Goal: Task Accomplishment & Management: Manage account settings

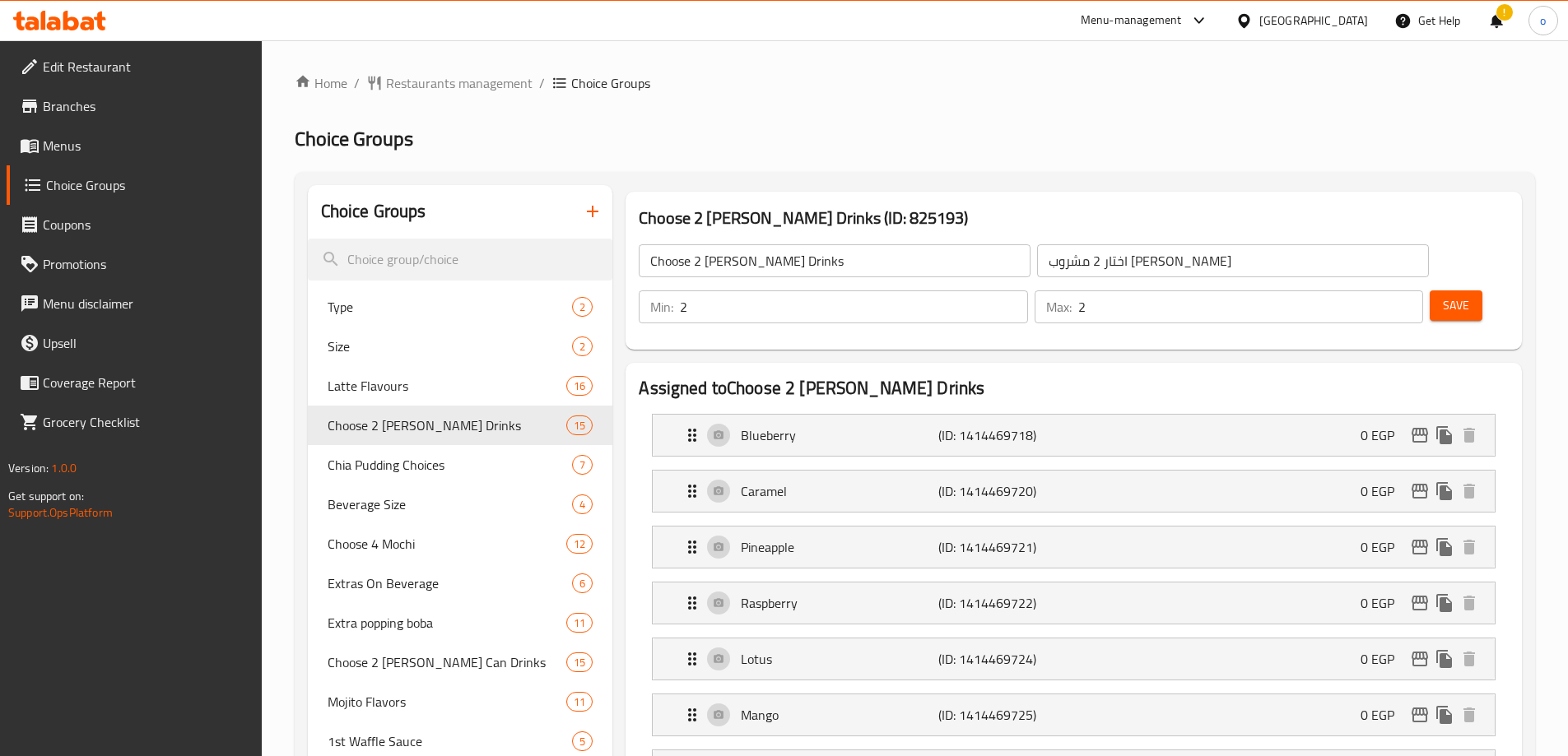
click at [1342, 31] on div "[GEOGRAPHIC_DATA]" at bounding box center [1301, 21] width 159 height 40
click at [1346, 22] on div "[GEOGRAPHIC_DATA]" at bounding box center [1313, 21] width 109 height 18
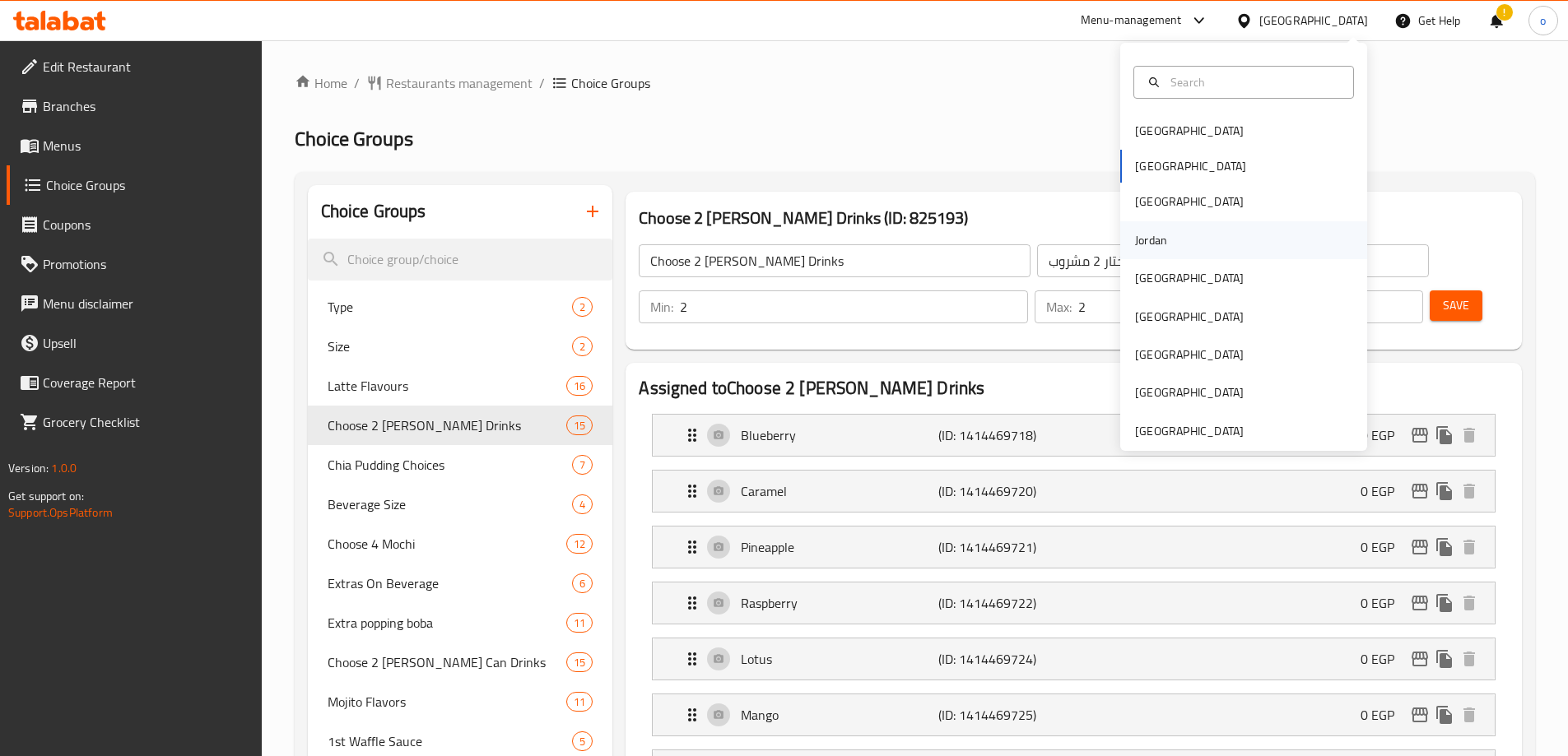
click at [1157, 230] on div "Jordan" at bounding box center [1151, 240] width 58 height 38
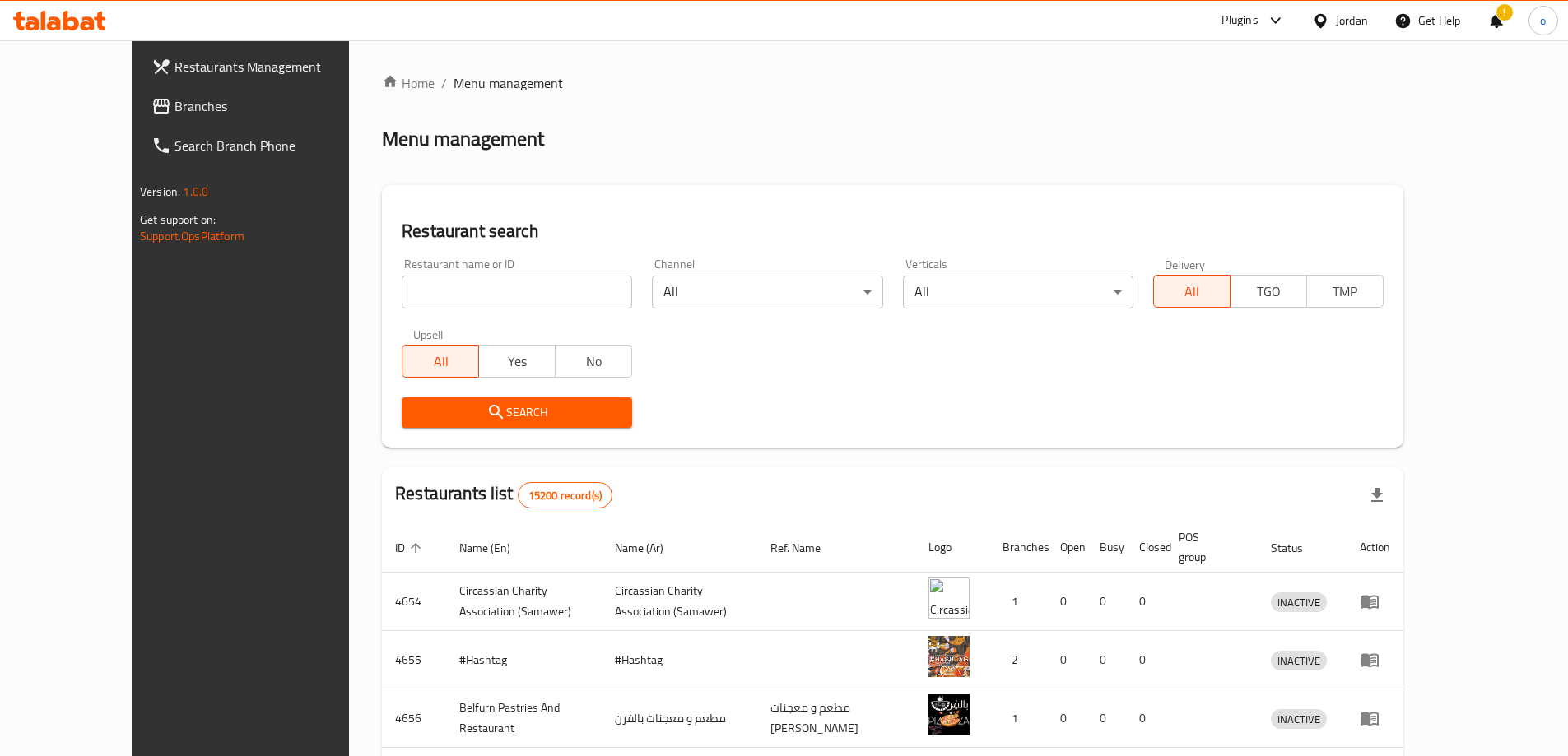
click at [186, 123] on link "Branches" at bounding box center [265, 106] width 255 height 40
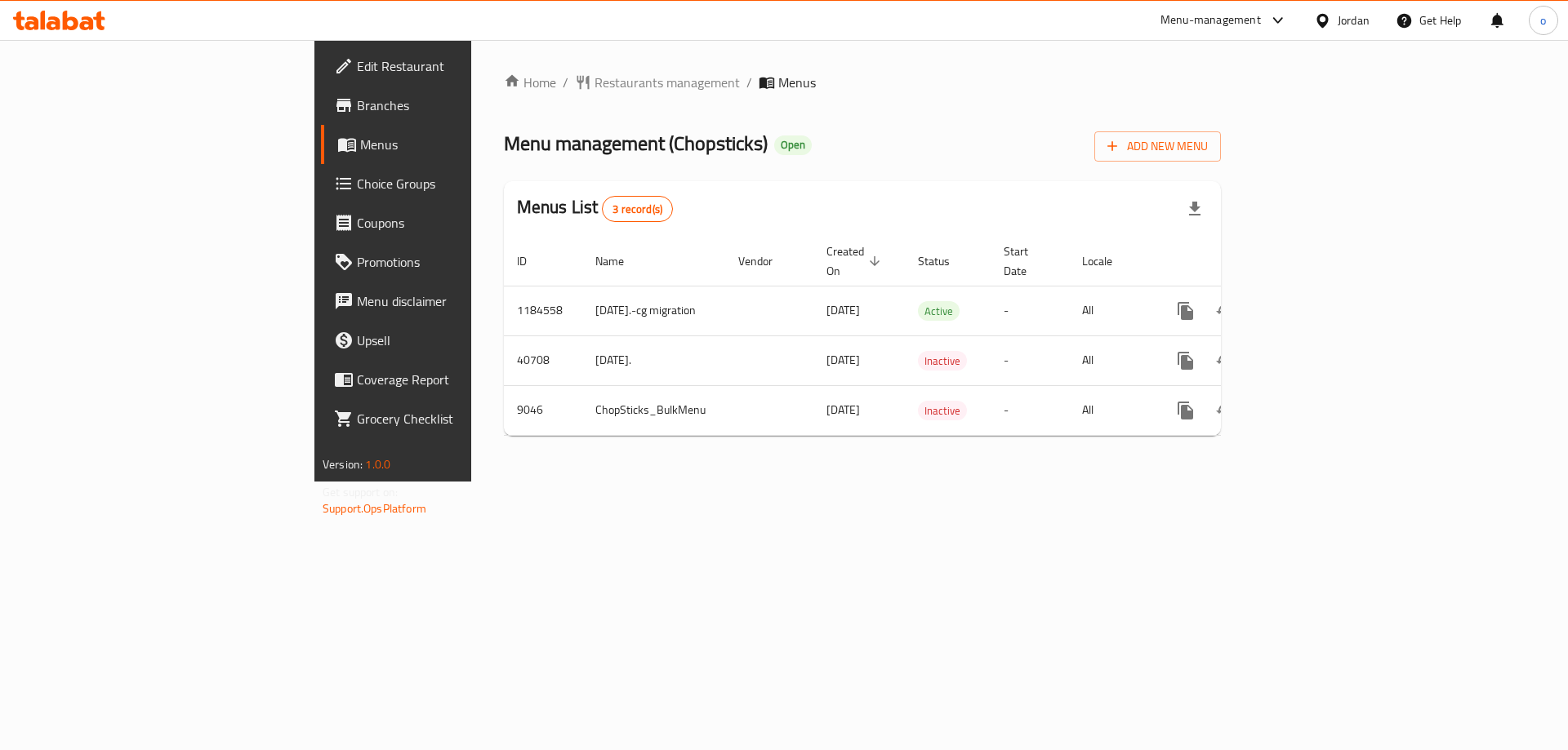
click at [321, 197] on link "Choice Groups" at bounding box center [449, 184] width 256 height 40
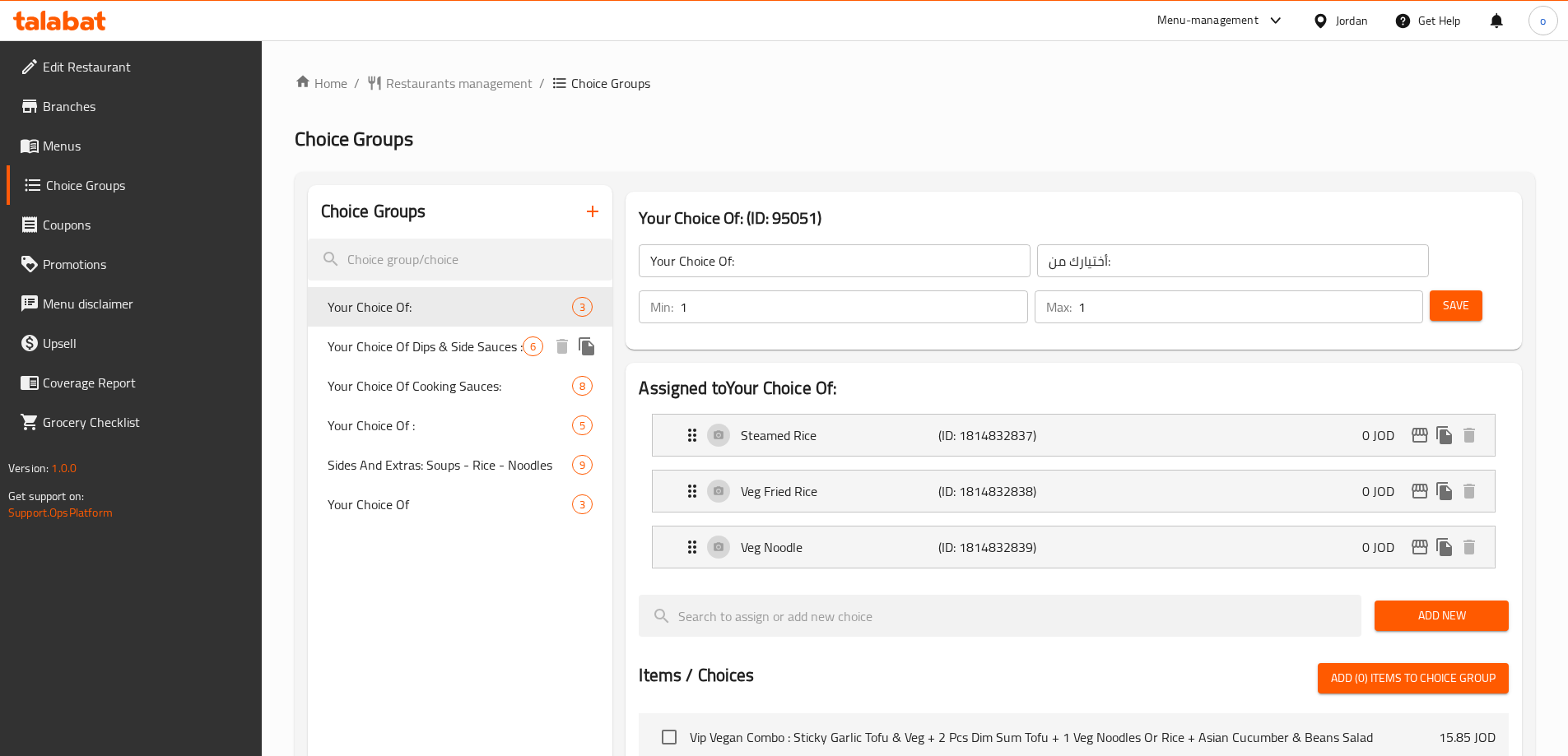
click at [412, 345] on span "Your Choice Of Dips & Side Sauces :" at bounding box center [426, 347] width 196 height 20
type input "Your Choice Of Dips & Side Sauces :"
type input "اختيارك من الصلصات الجانبية والغموس:"
type input "0"
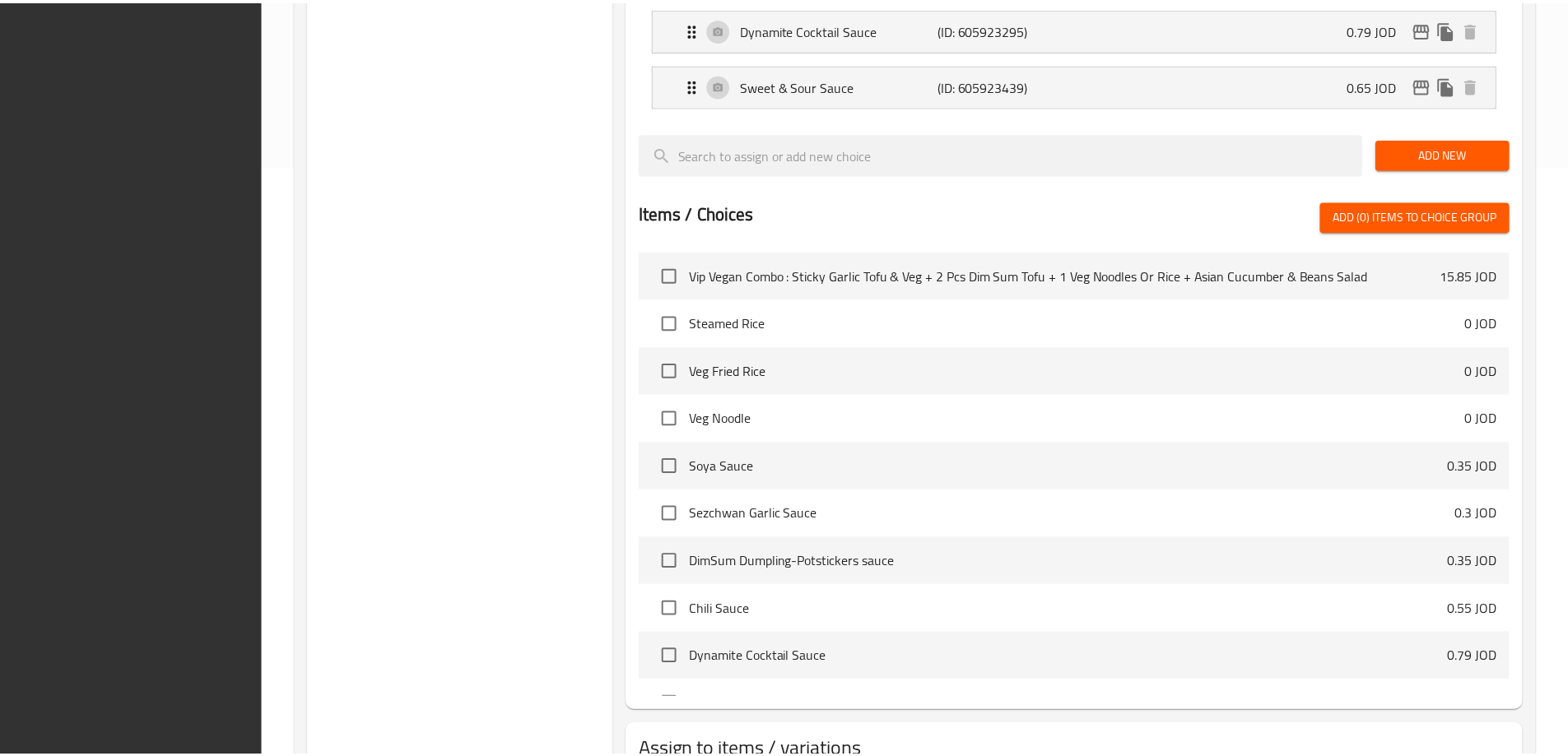
scroll to position [714, 0]
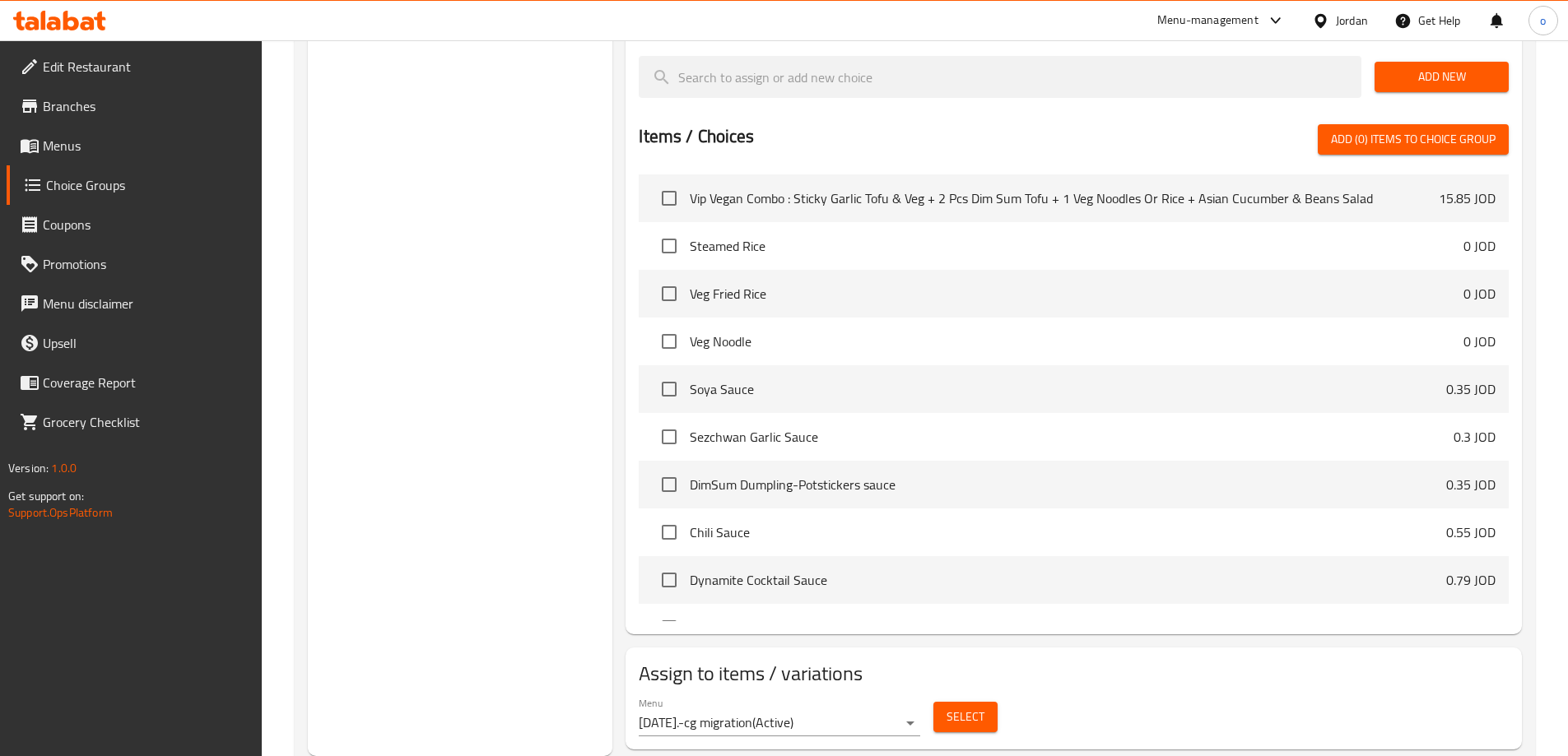
click at [490, 295] on div "Choice Groups Your Choice Of: 3 Your Choice Of Dips & Side Sauces : 6 Your Choi…" at bounding box center [460, 114] width 305 height 1285
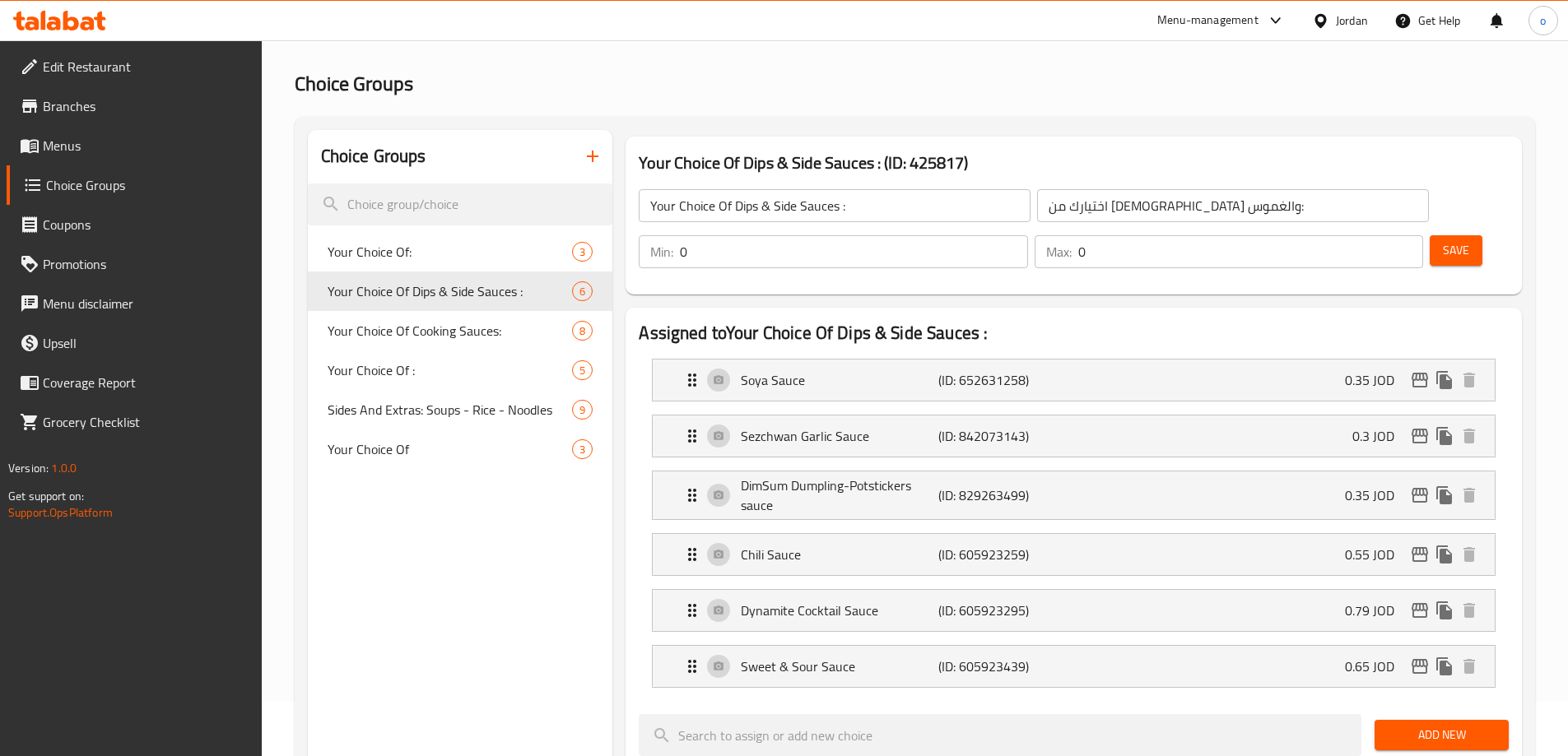
scroll to position [0, 0]
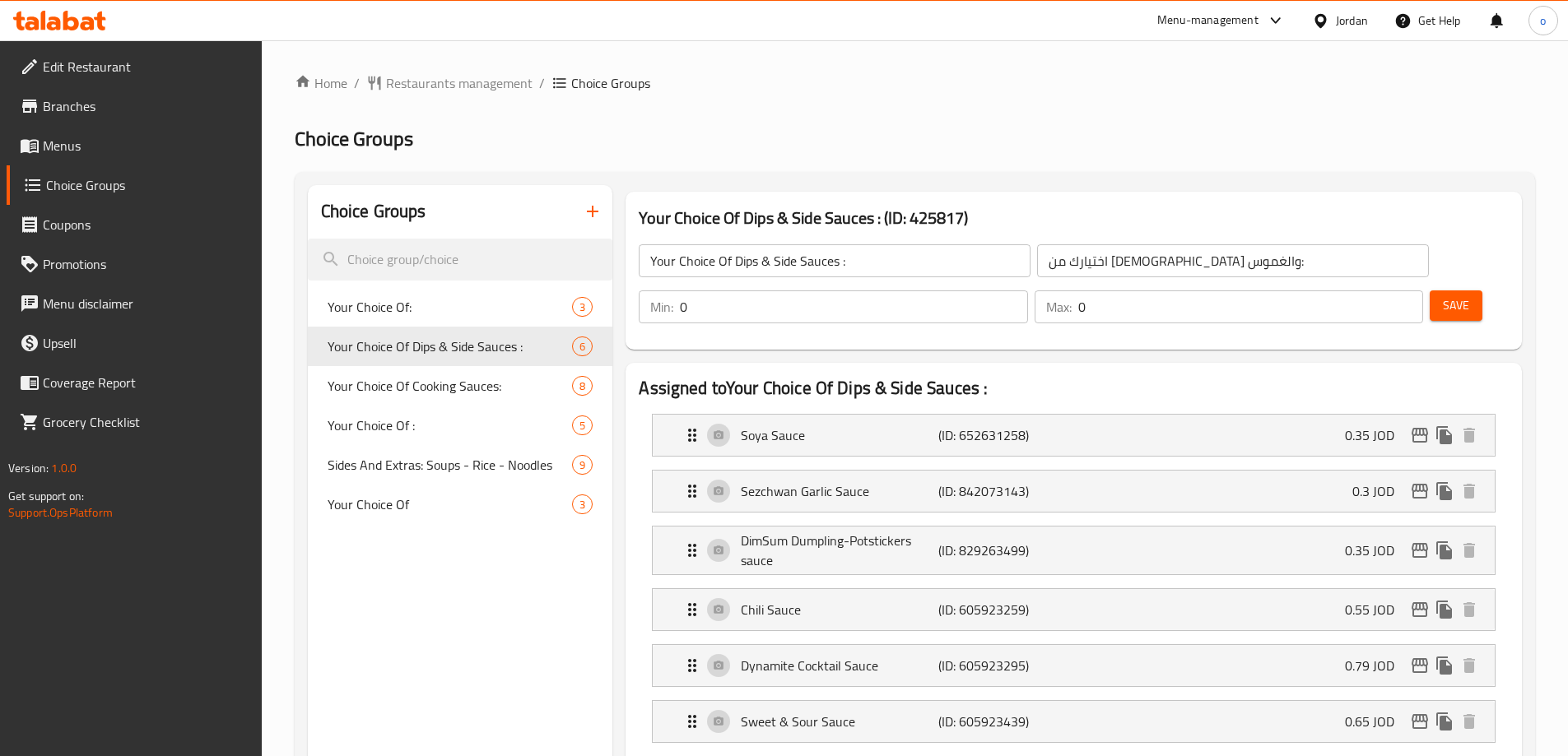
click at [1352, 23] on div "Jordan" at bounding box center [1352, 21] width 32 height 18
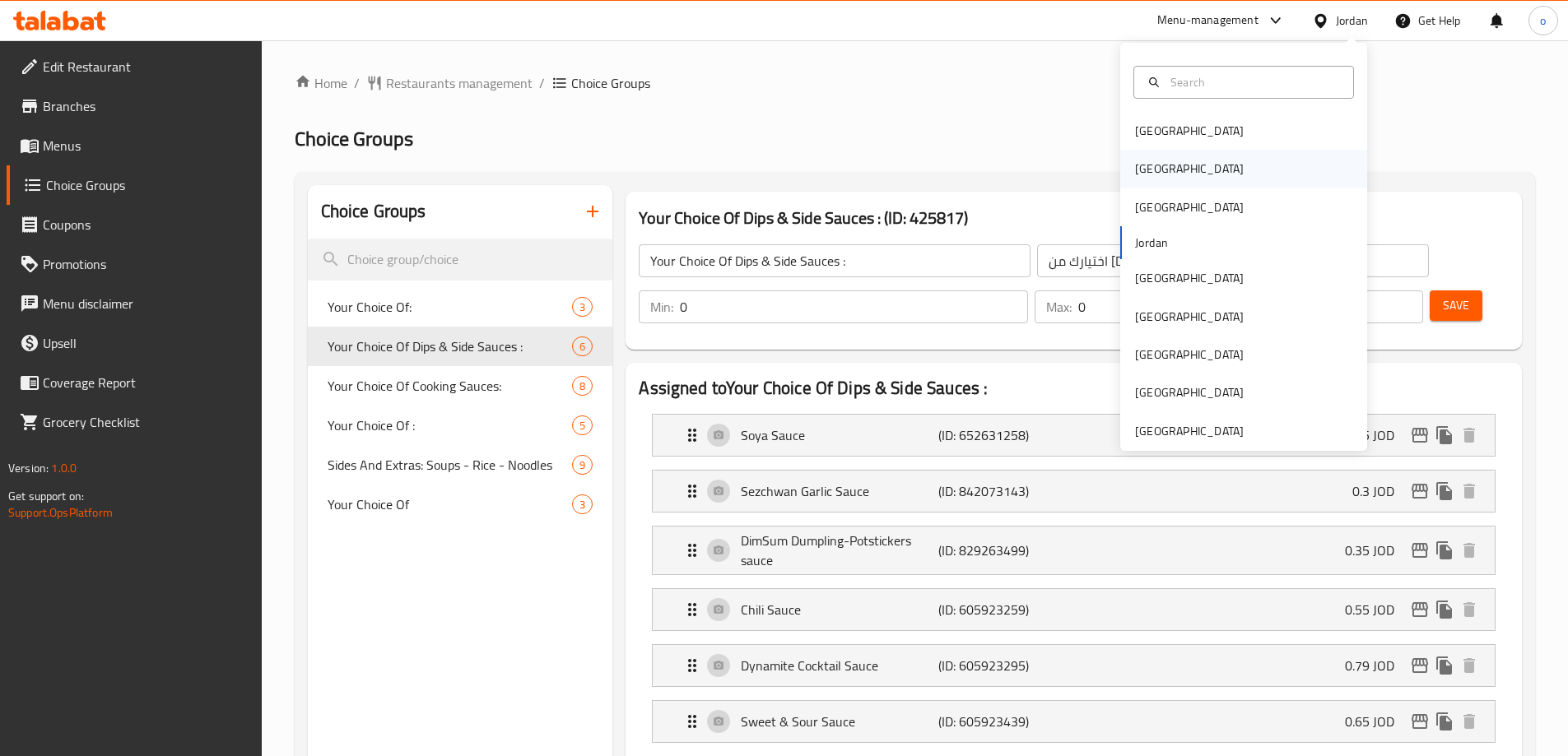
click at [1172, 161] on div "[GEOGRAPHIC_DATA]" at bounding box center [1243, 169] width 247 height 38
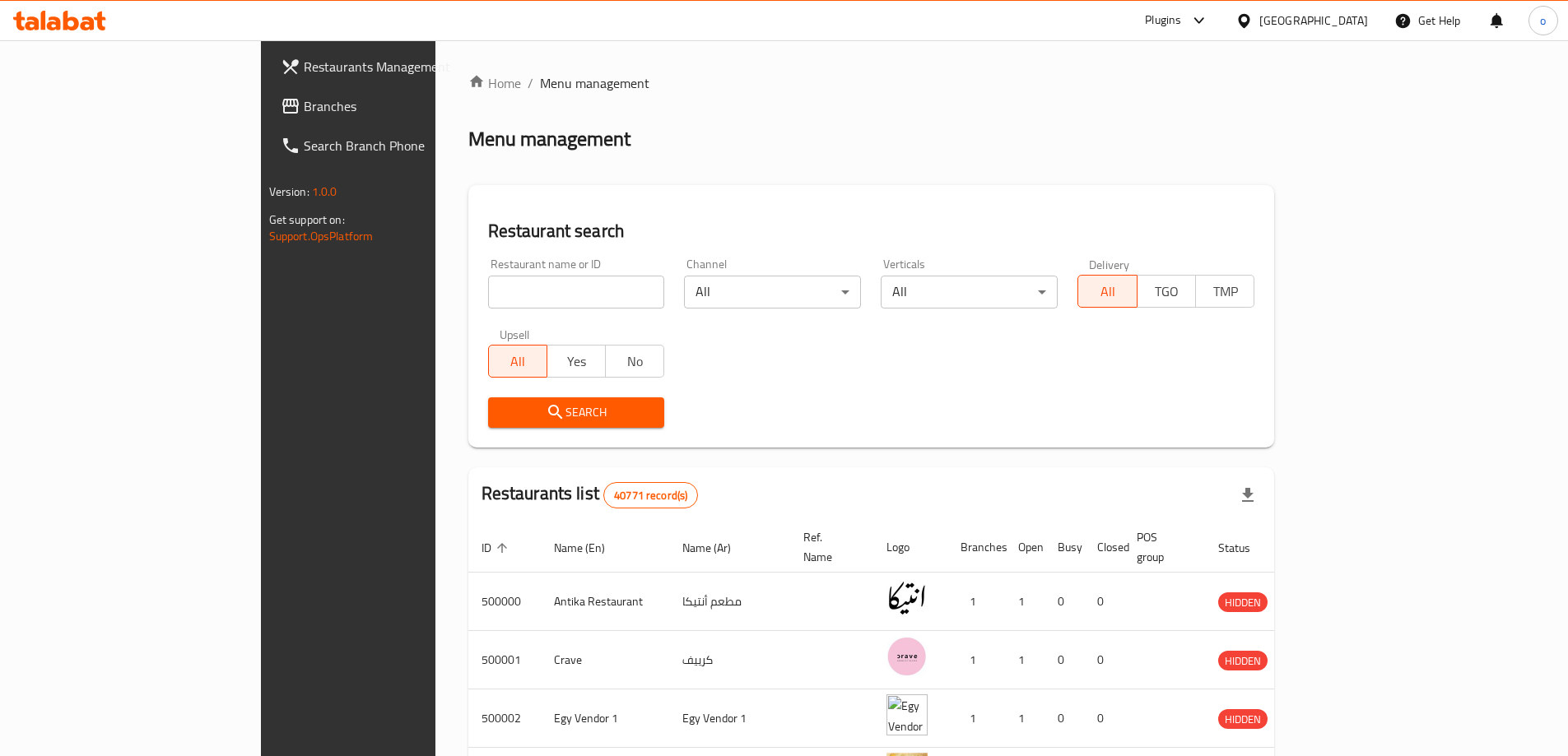
click at [304, 109] on span "Branches" at bounding box center [407, 106] width 206 height 20
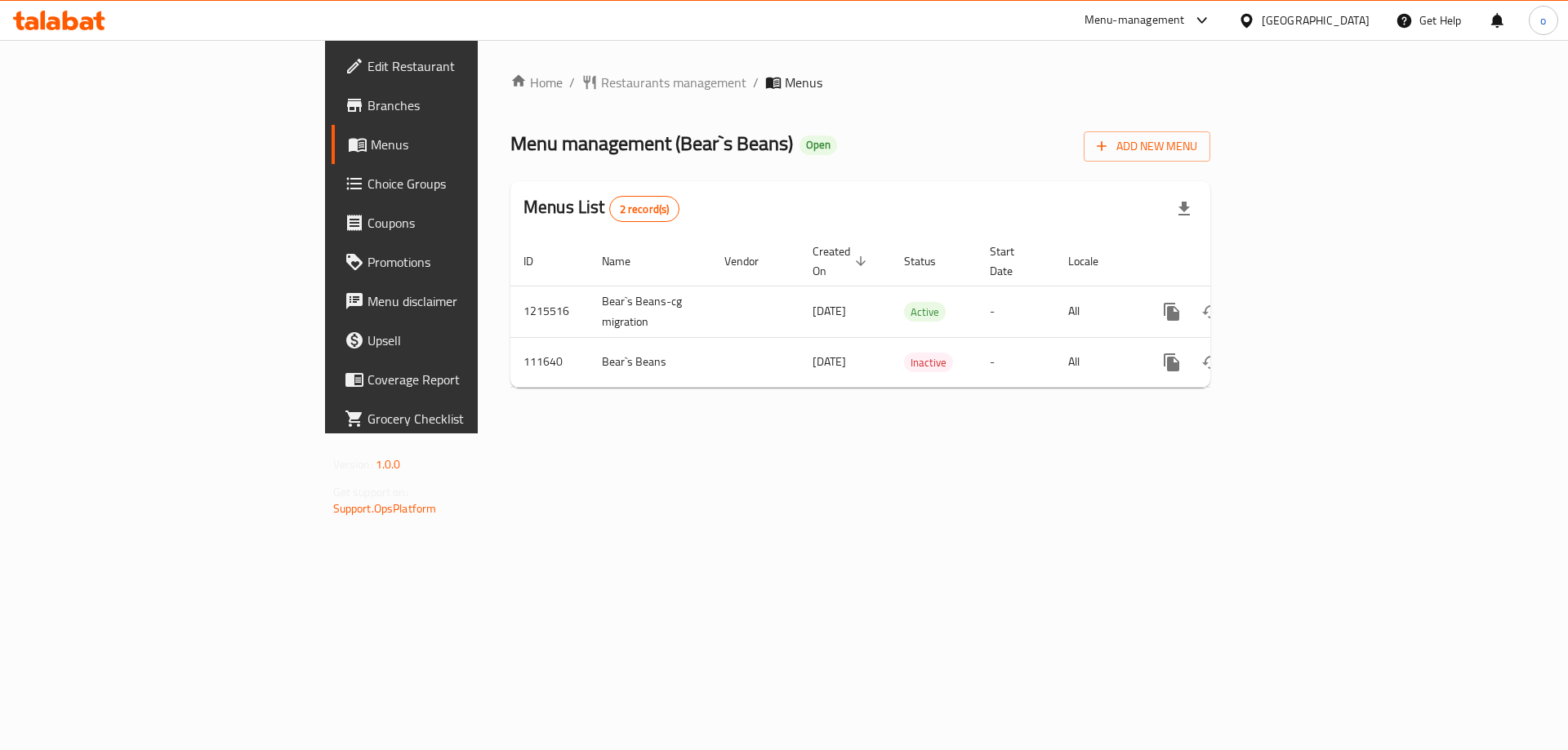
click at [367, 188] on span "Choice Groups" at bounding box center [470, 184] width 206 height 20
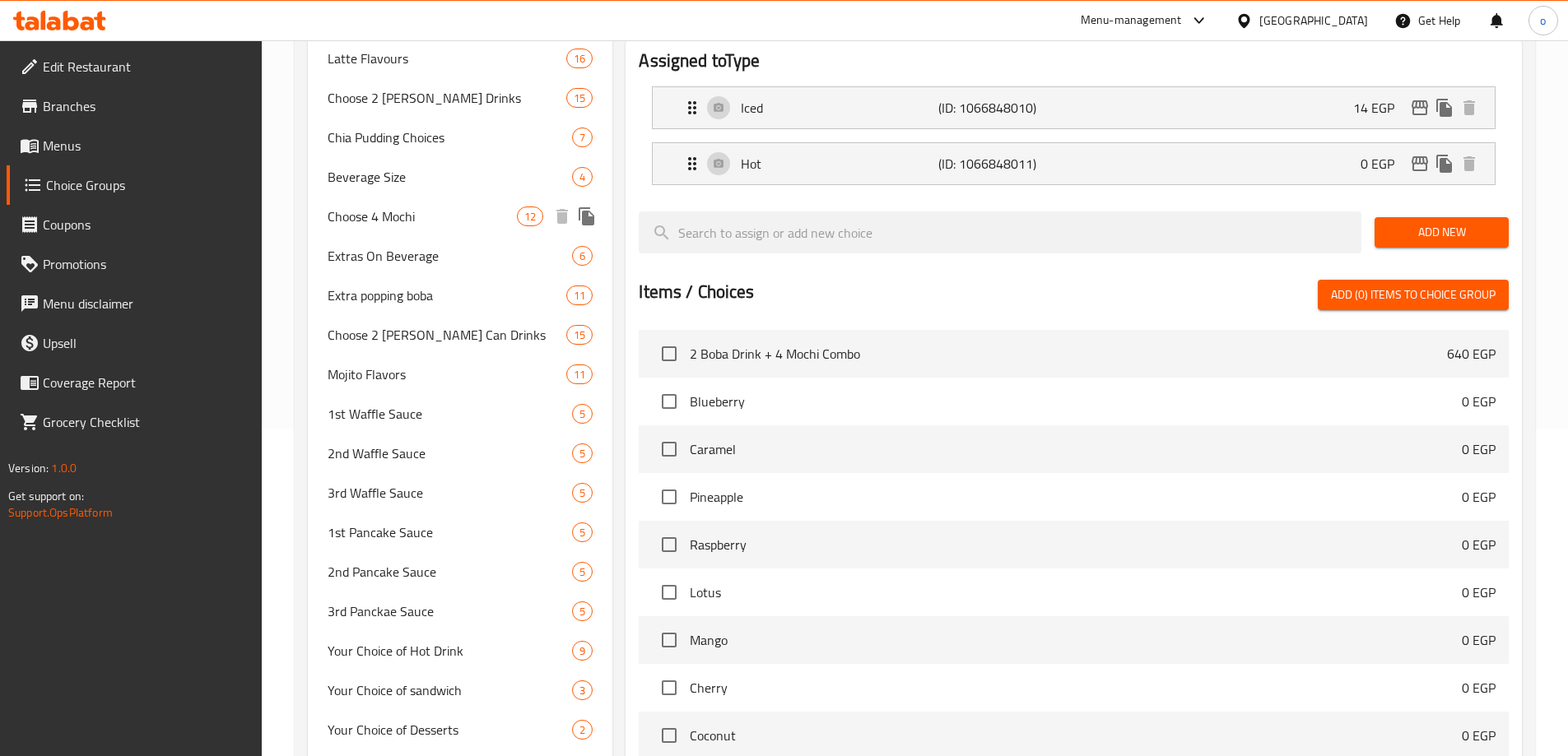
scroll to position [329, 0]
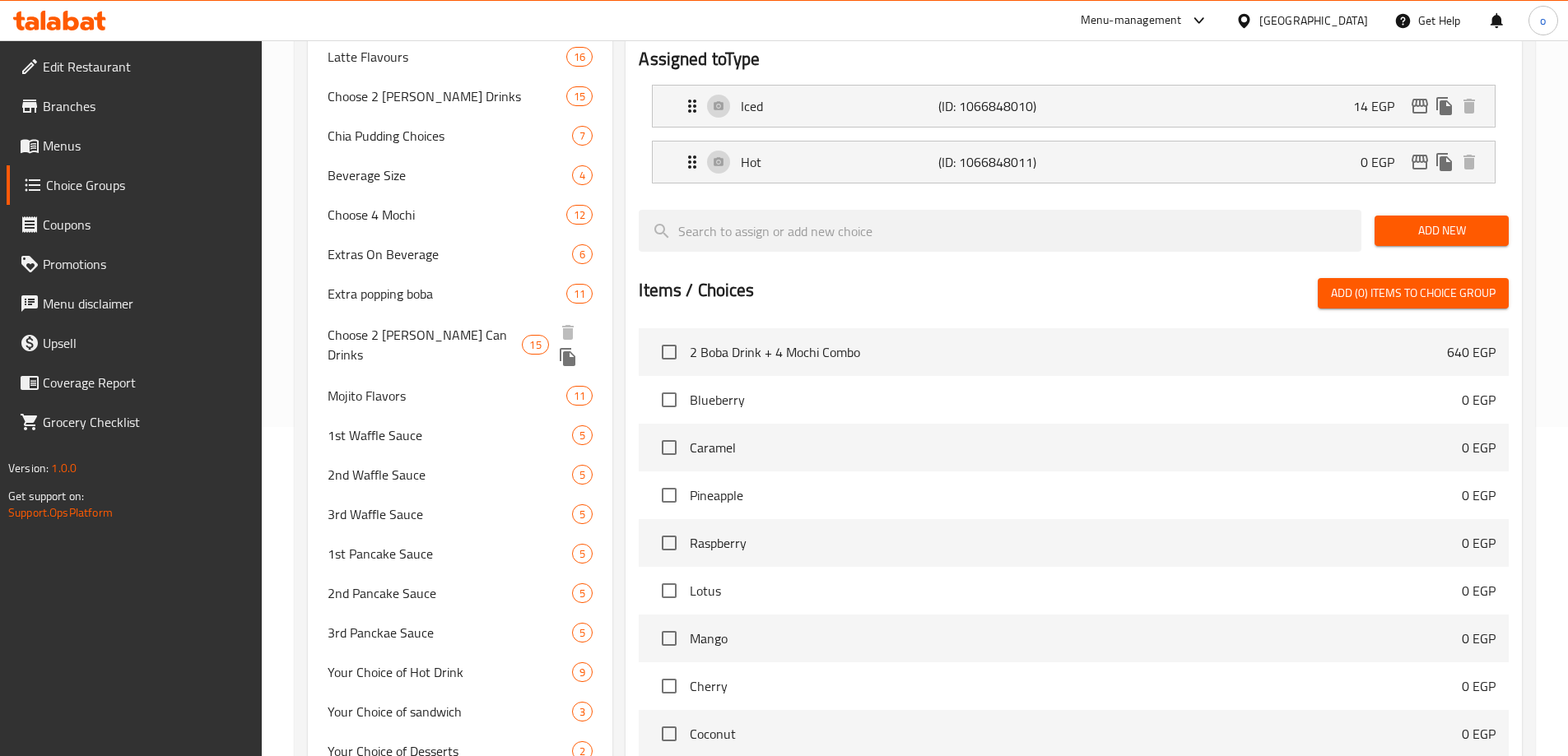
click at [424, 337] on span "Choose 2 [PERSON_NAME] Can Drinks" at bounding box center [425, 345] width 195 height 40
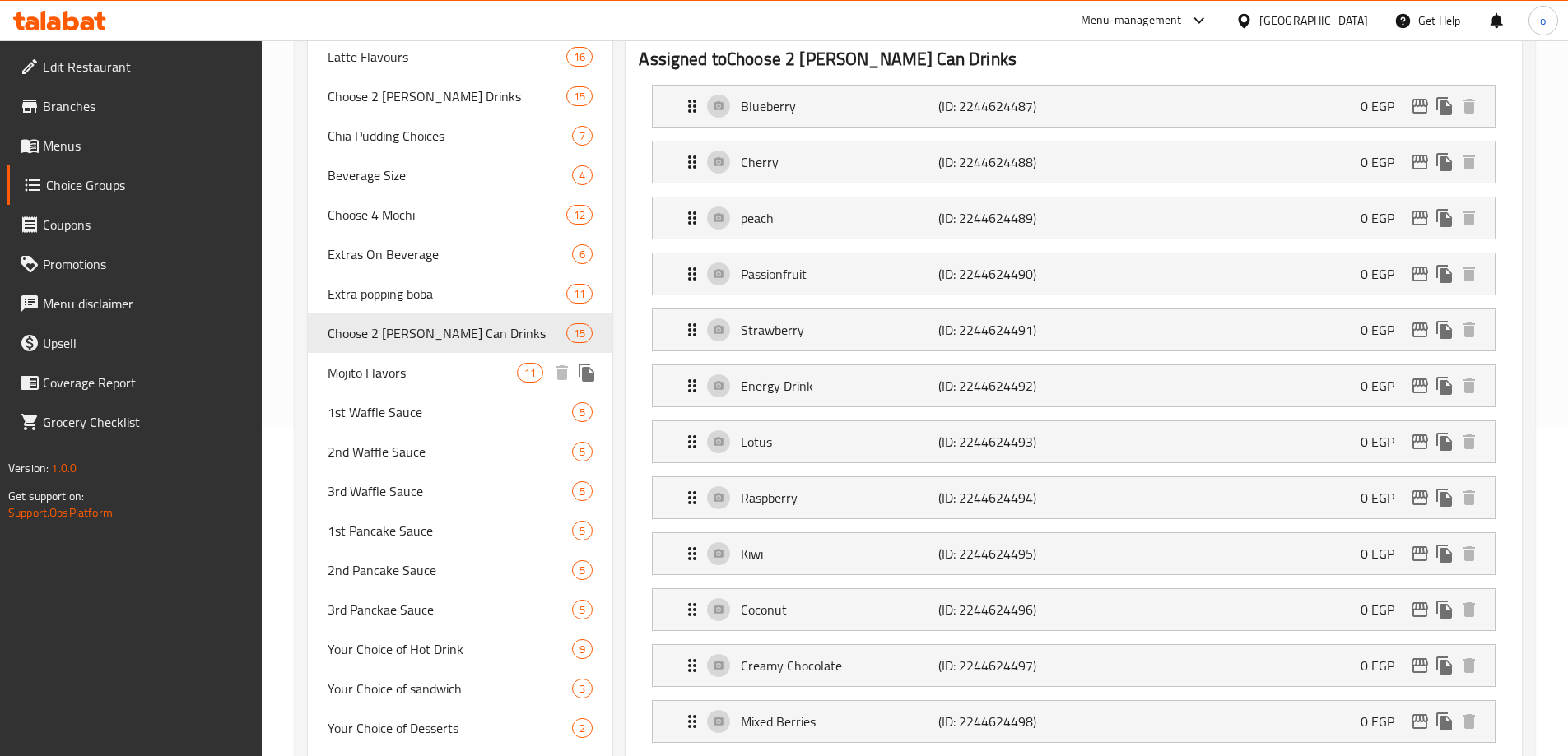
type input "Choose 2 [PERSON_NAME] Can Drinks"
type input "اختر 2 مشروب بوبا كان تابيوكا"
type input "2"
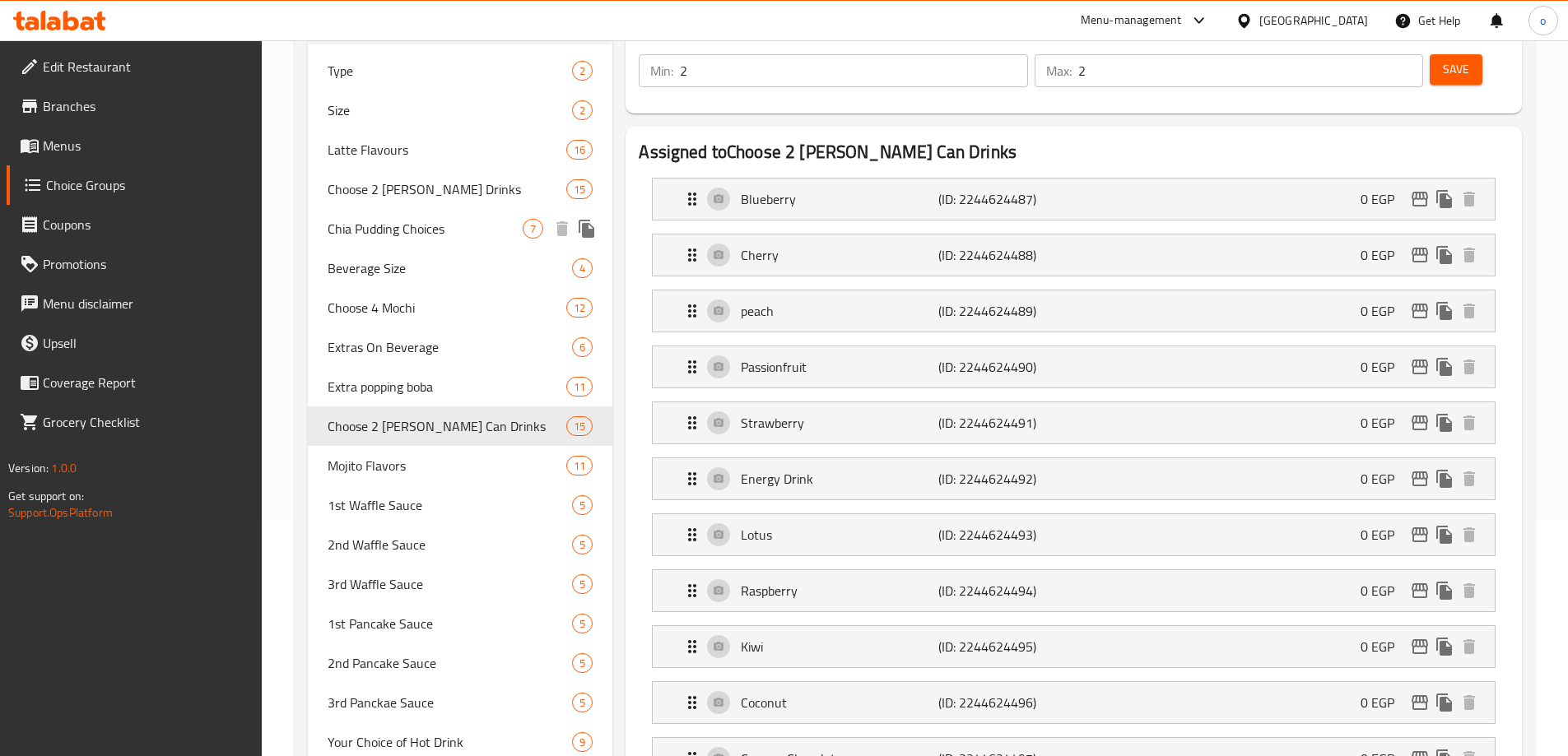
scroll to position [82, 0]
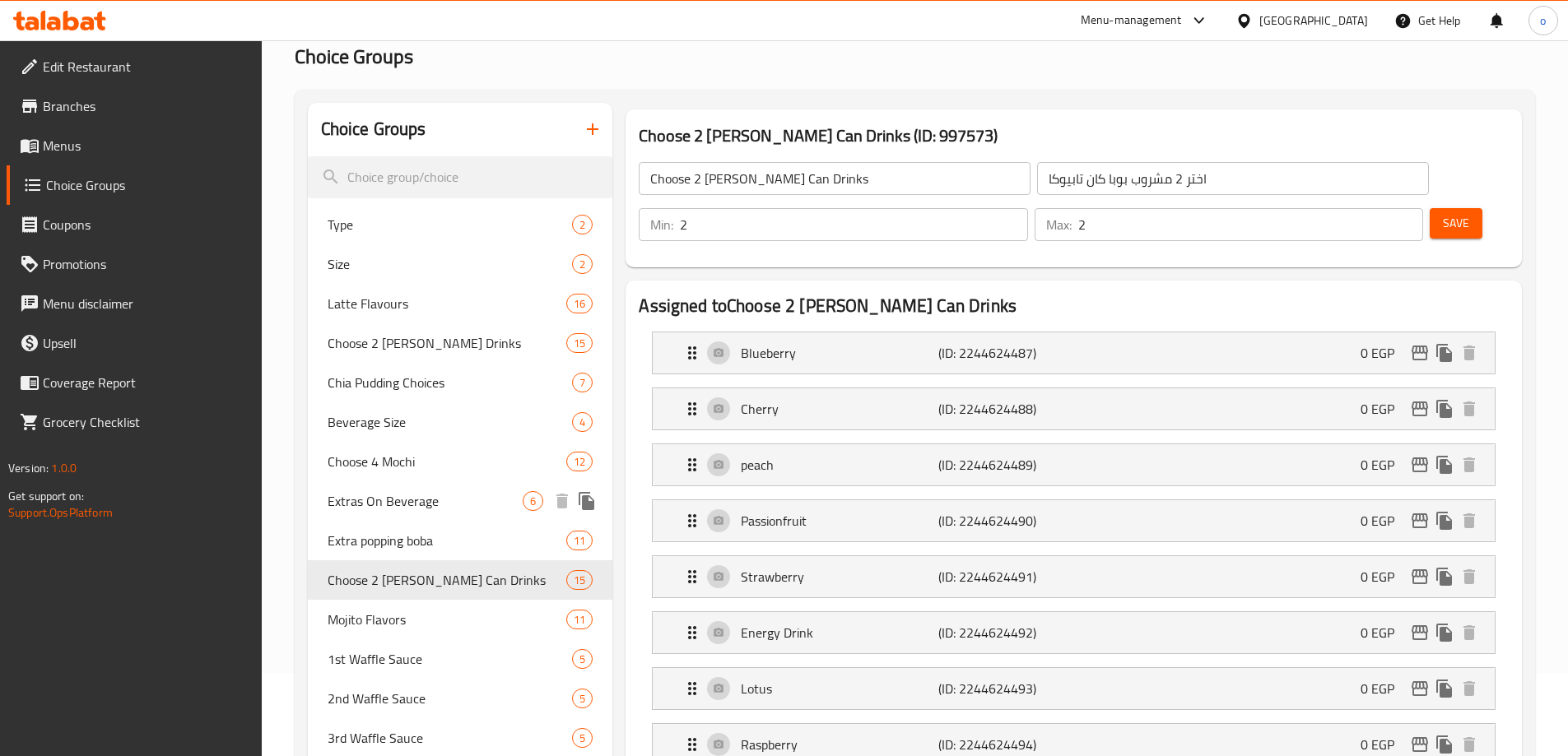
click at [395, 463] on span "Choose 4 Mochi" at bounding box center [447, 462] width 239 height 20
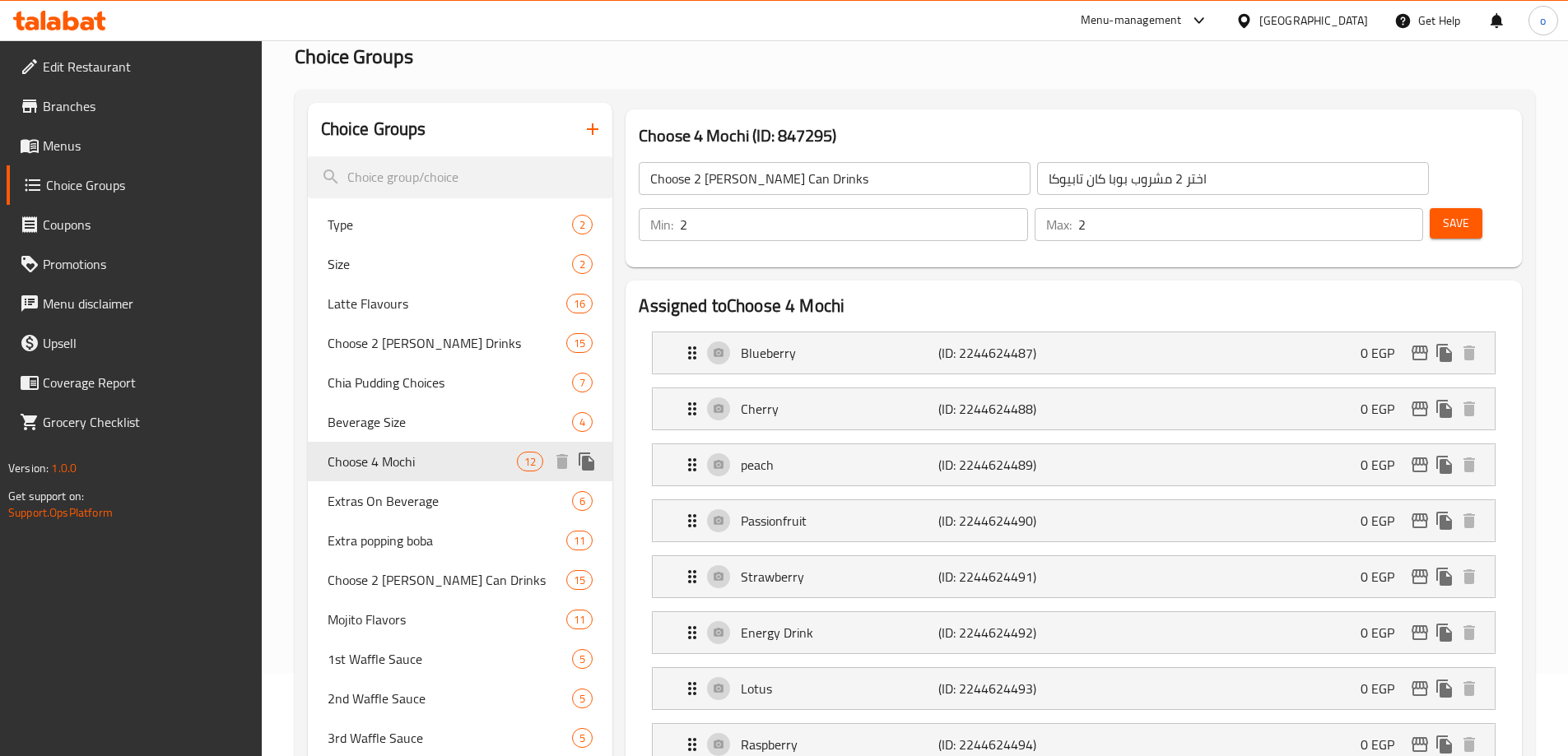
type input "Choose 4 Mochi"
type input "اختار 4 موتشى"
type input "4"
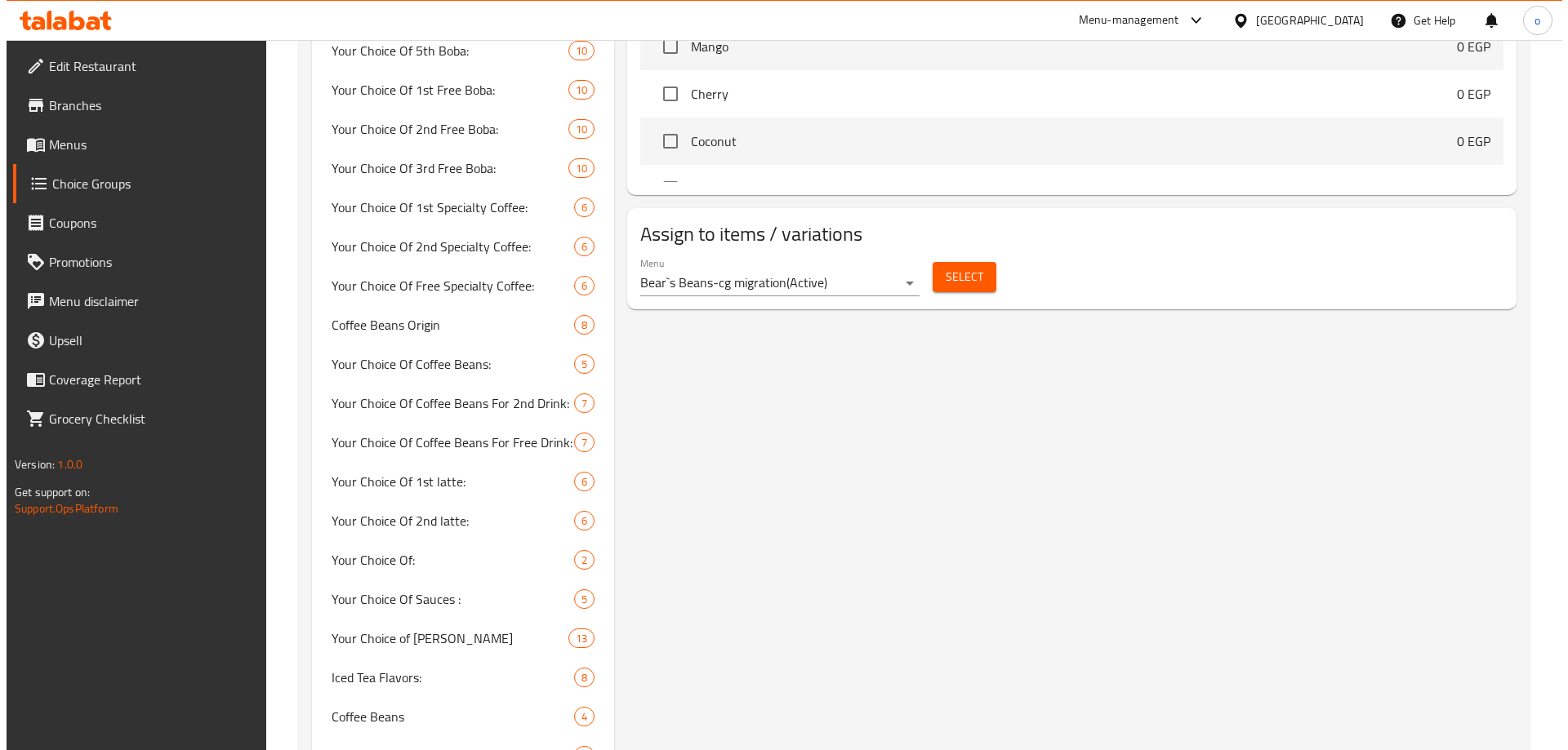
scroll to position [1307, 0]
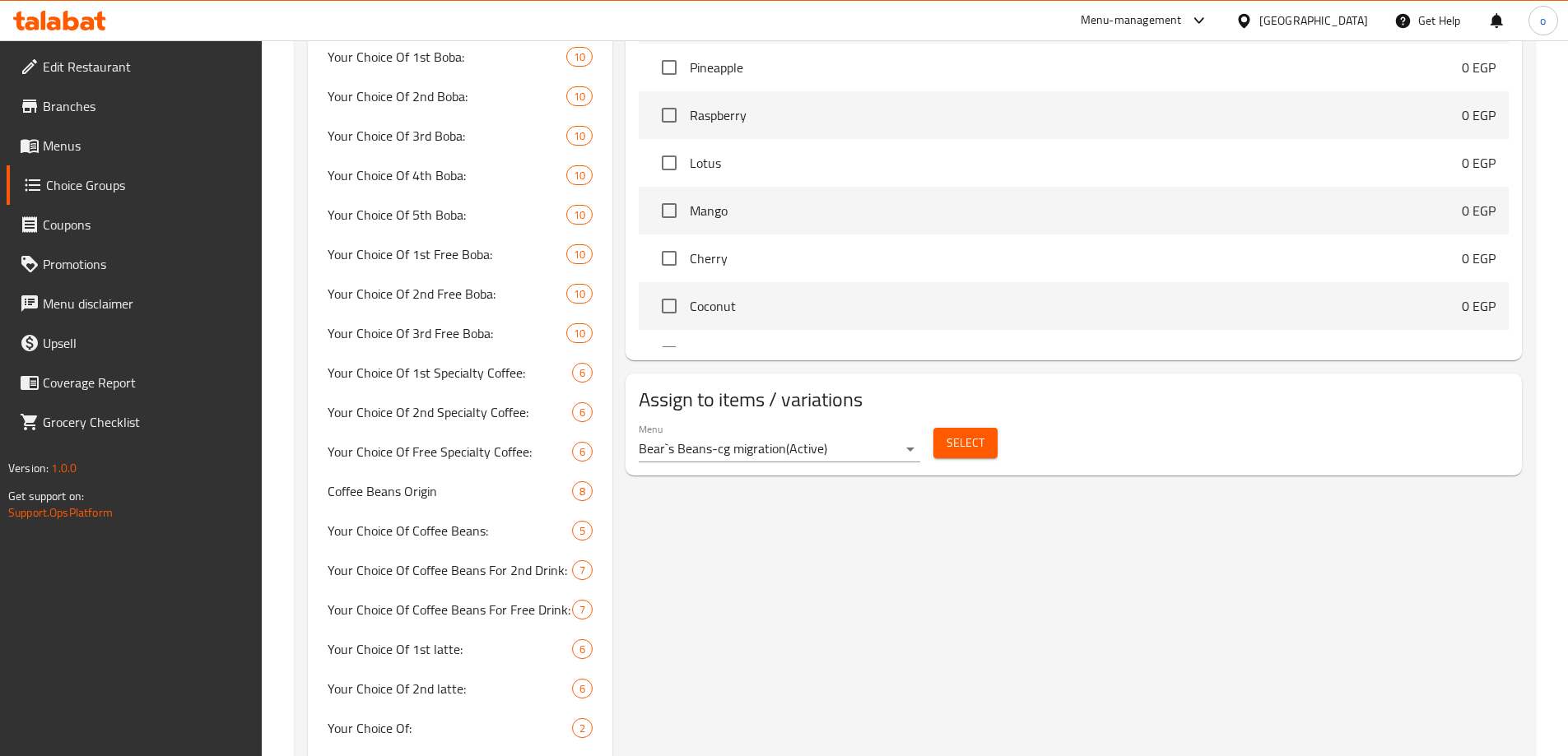
click at [957, 428] on button "Select" at bounding box center [965, 443] width 64 height 30
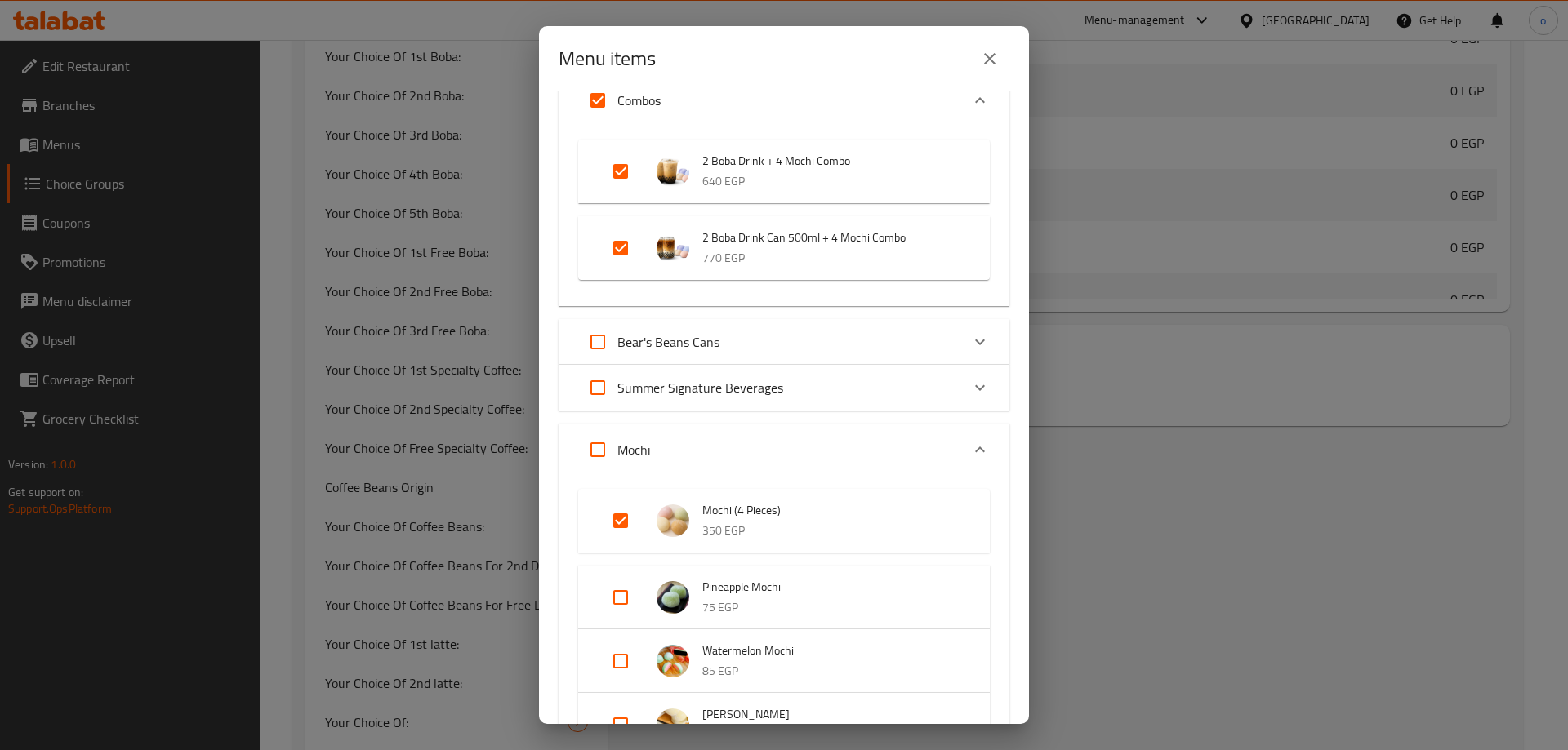
scroll to position [57, 0]
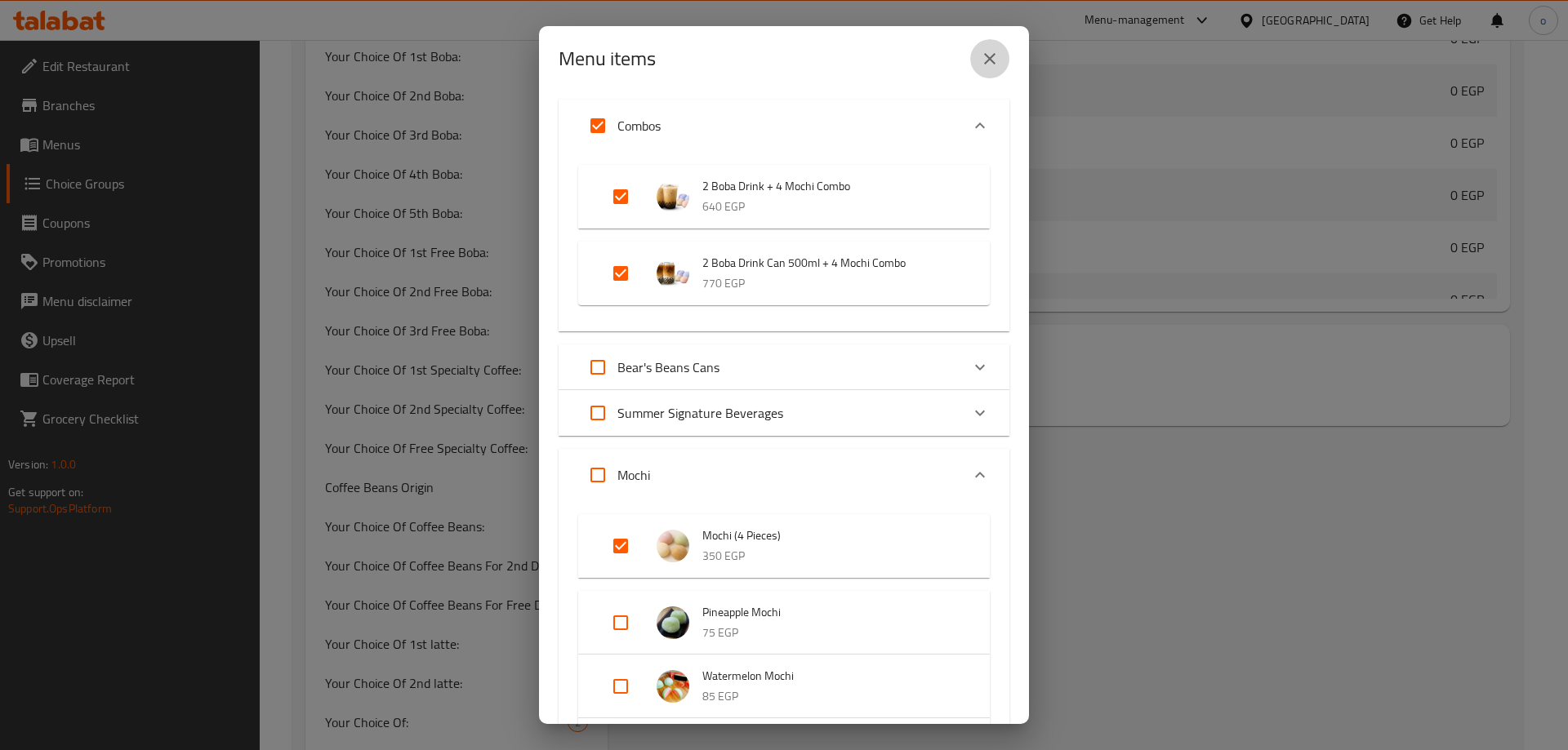
click at [988, 62] on icon "close" at bounding box center [990, 59] width 20 height 20
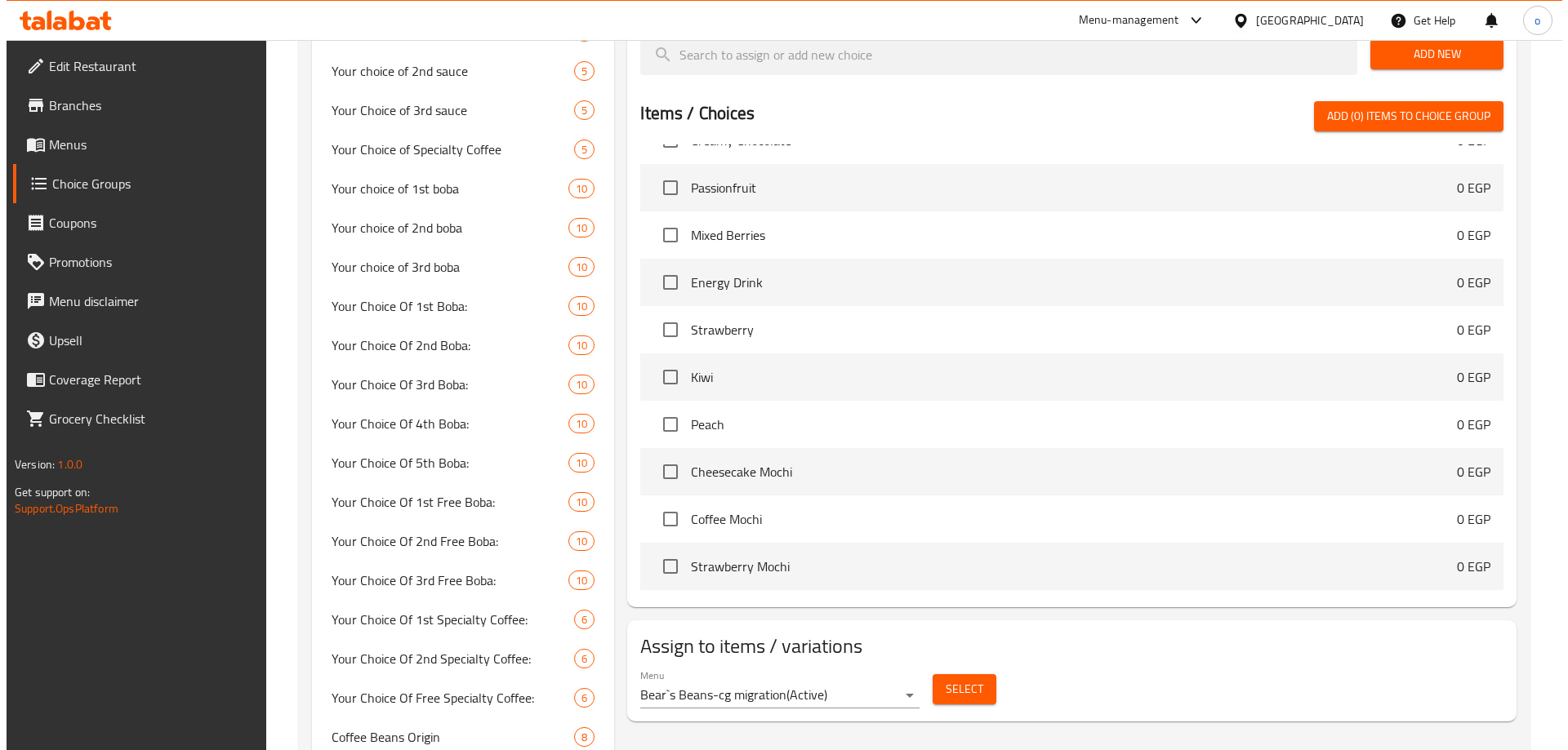
scroll to position [490, 0]
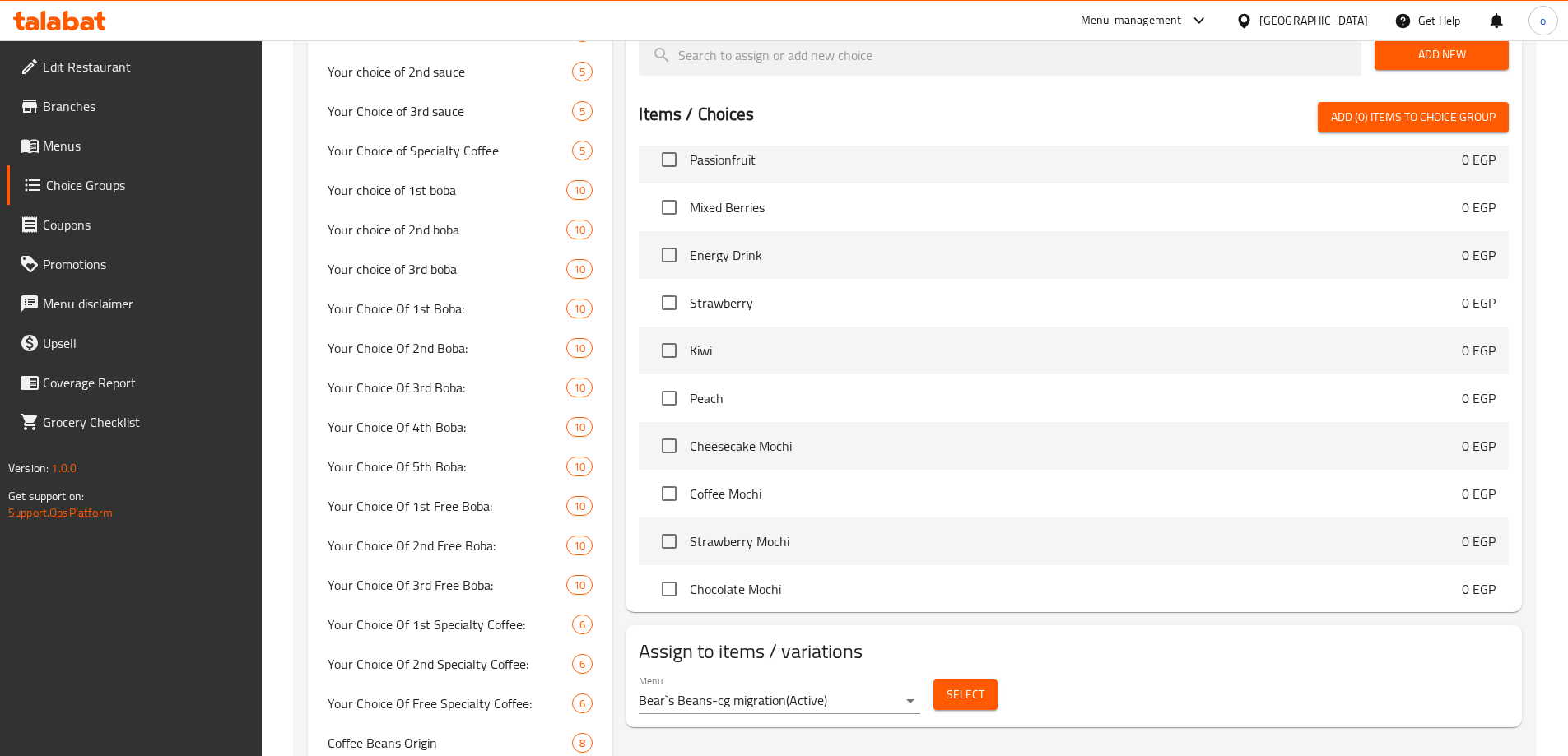
click at [995, 680] on button "Select" at bounding box center [965, 695] width 64 height 30
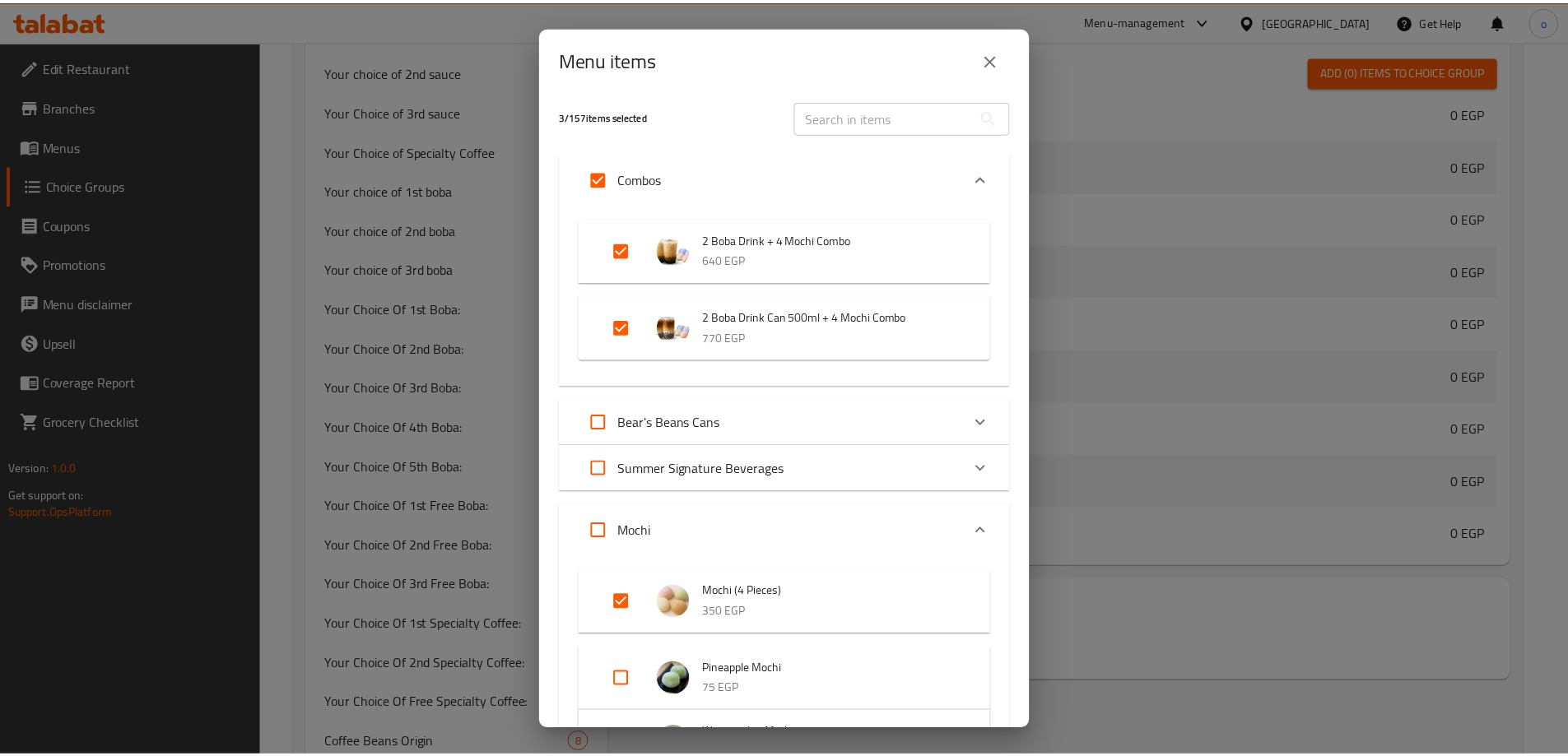
scroll to position [0, 0]
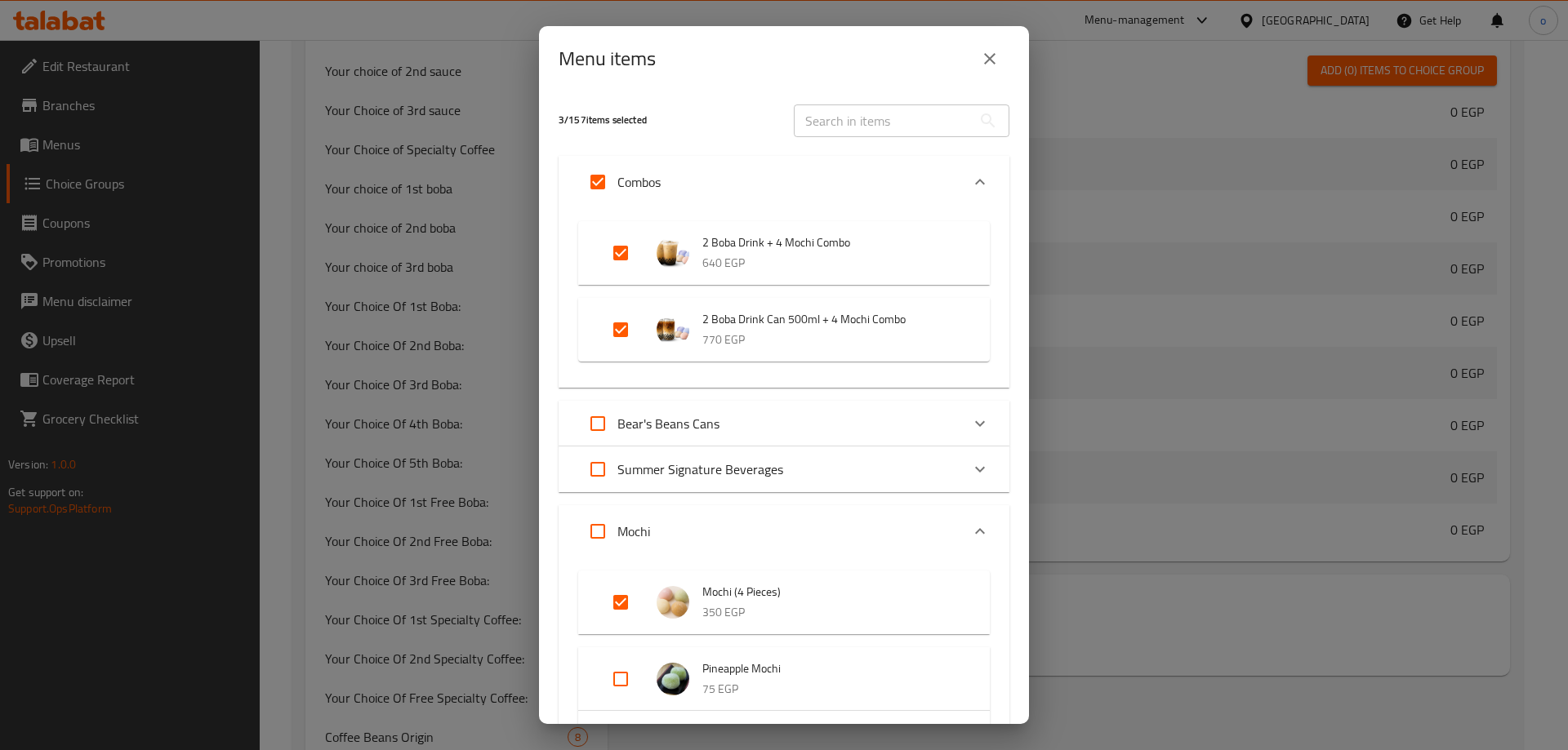
click at [442, 235] on div "Menu items 3 / 157 items selected ​ Combos 2 Boba Drink + 4 Mochi Combo 640 EGP…" at bounding box center [784, 375] width 1568 height 750
click at [996, 57] on icon "close" at bounding box center [990, 59] width 20 height 20
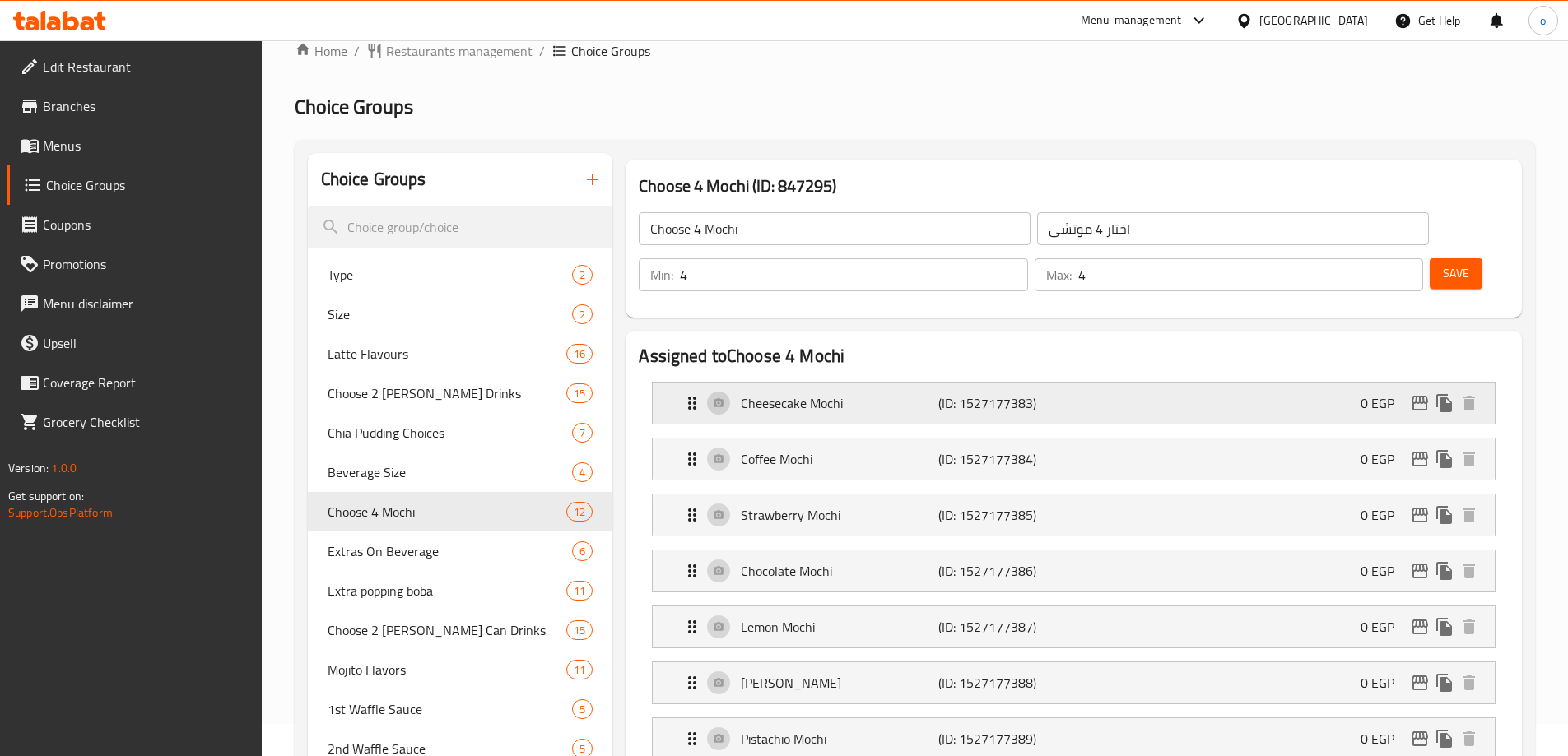
scroll to position [82, 0]
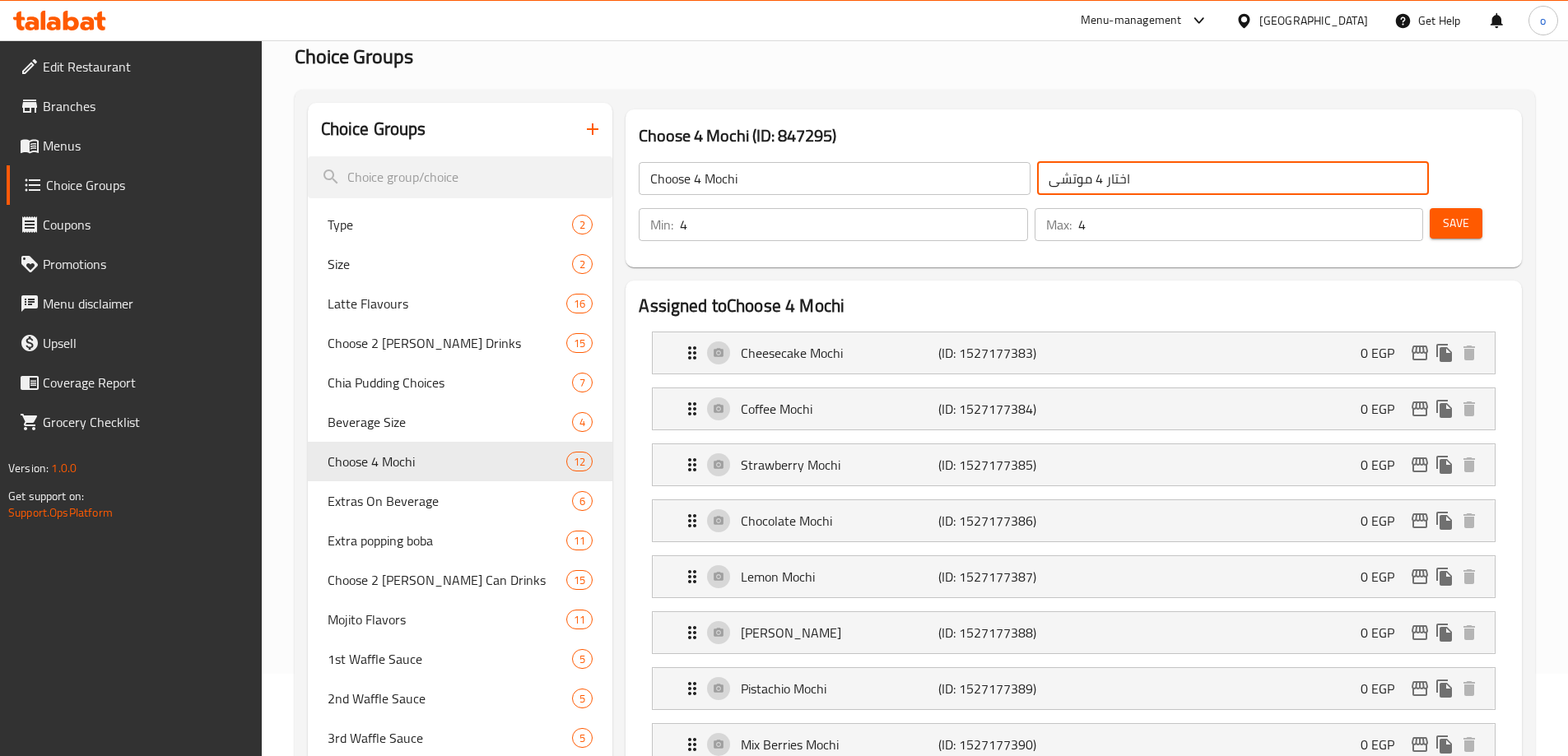
drag, startPoint x: 1037, startPoint y: 177, endPoint x: 930, endPoint y: 193, distance: 108.3
click at [1037, 193] on input "اختار 4 موتشى" at bounding box center [1233, 178] width 392 height 33
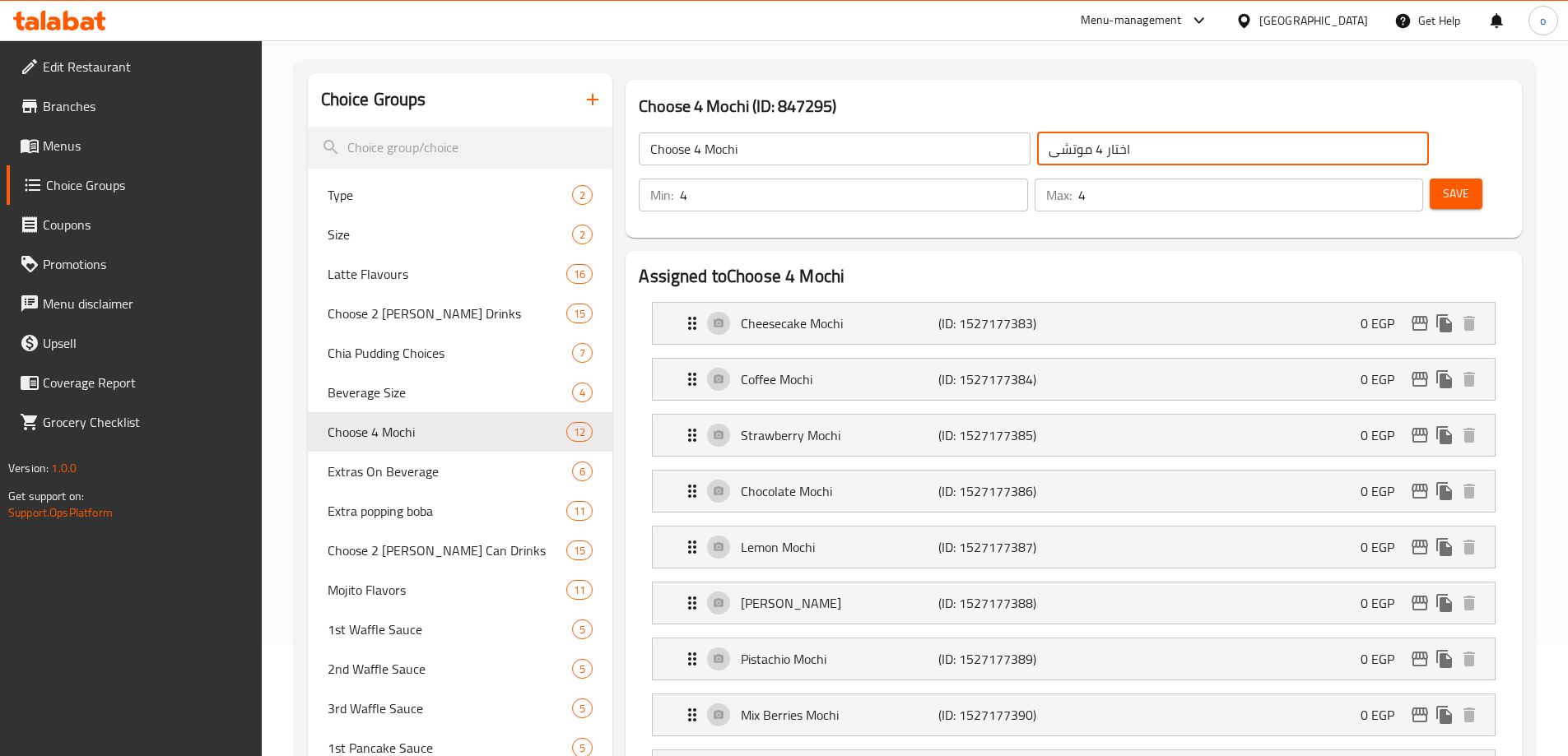
scroll to position [0, 0]
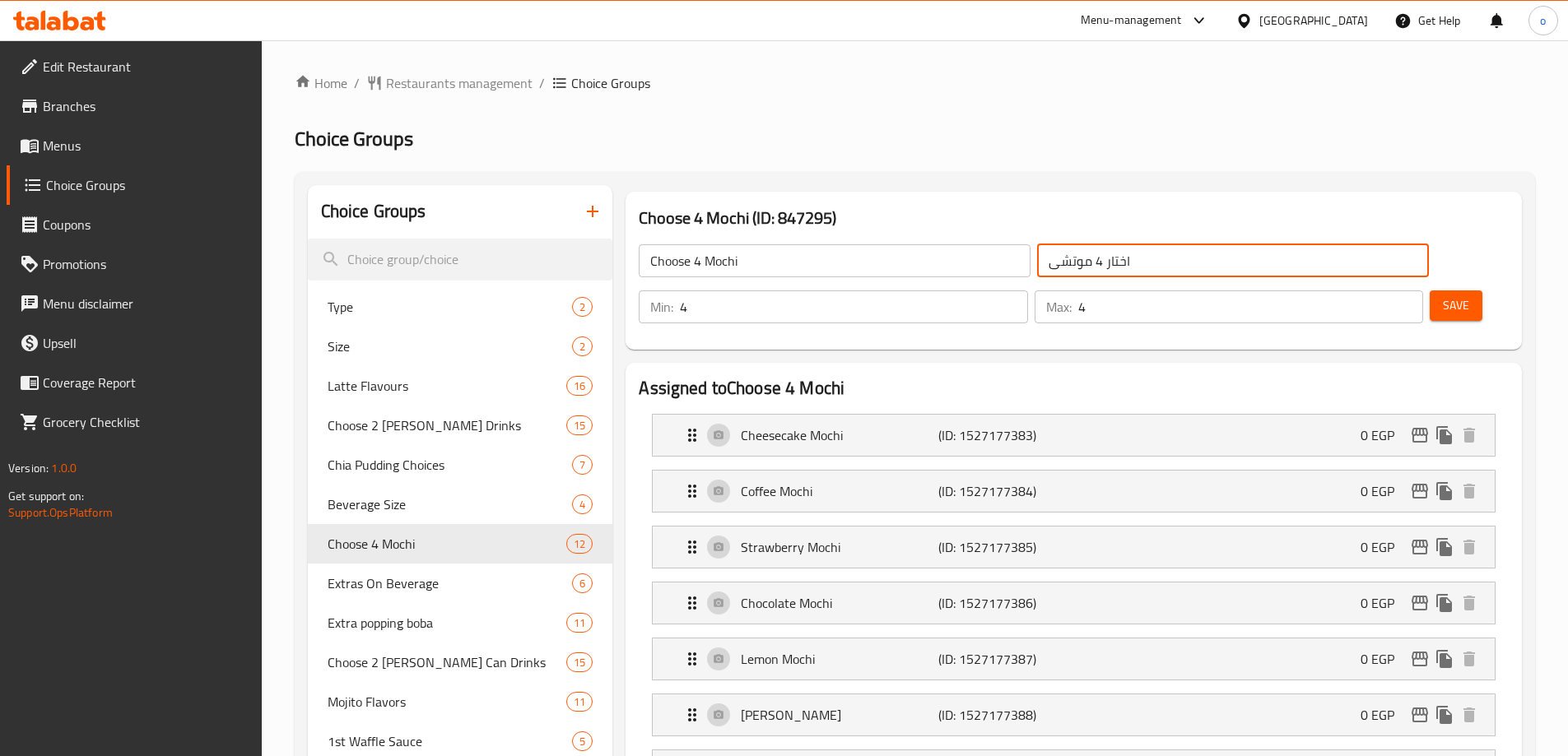
click at [1037, 263] on input "اختار 4 موتشى" at bounding box center [1233, 260] width 392 height 33
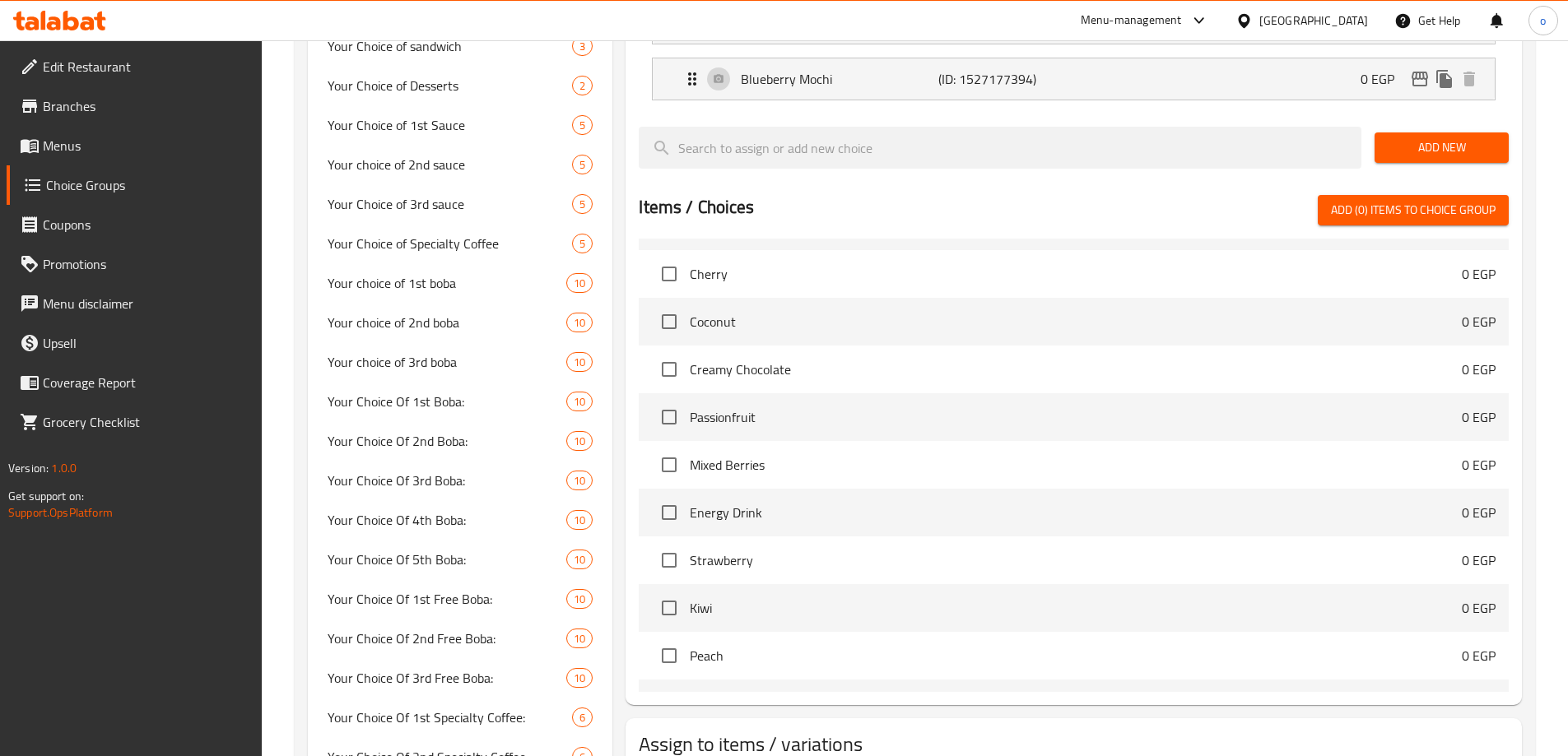
scroll to position [1235, 0]
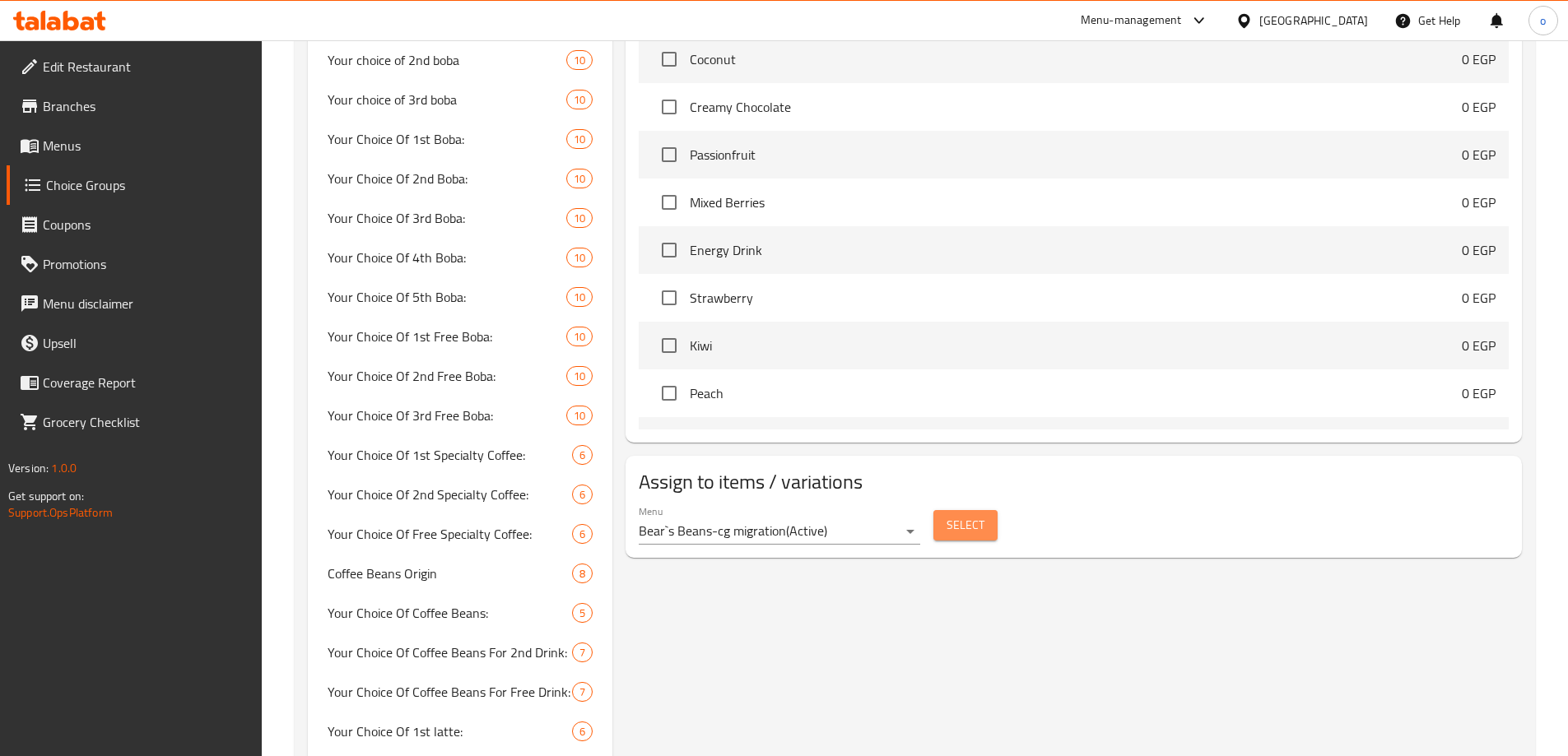
click at [962, 515] on span "Select" at bounding box center [965, 525] width 38 height 21
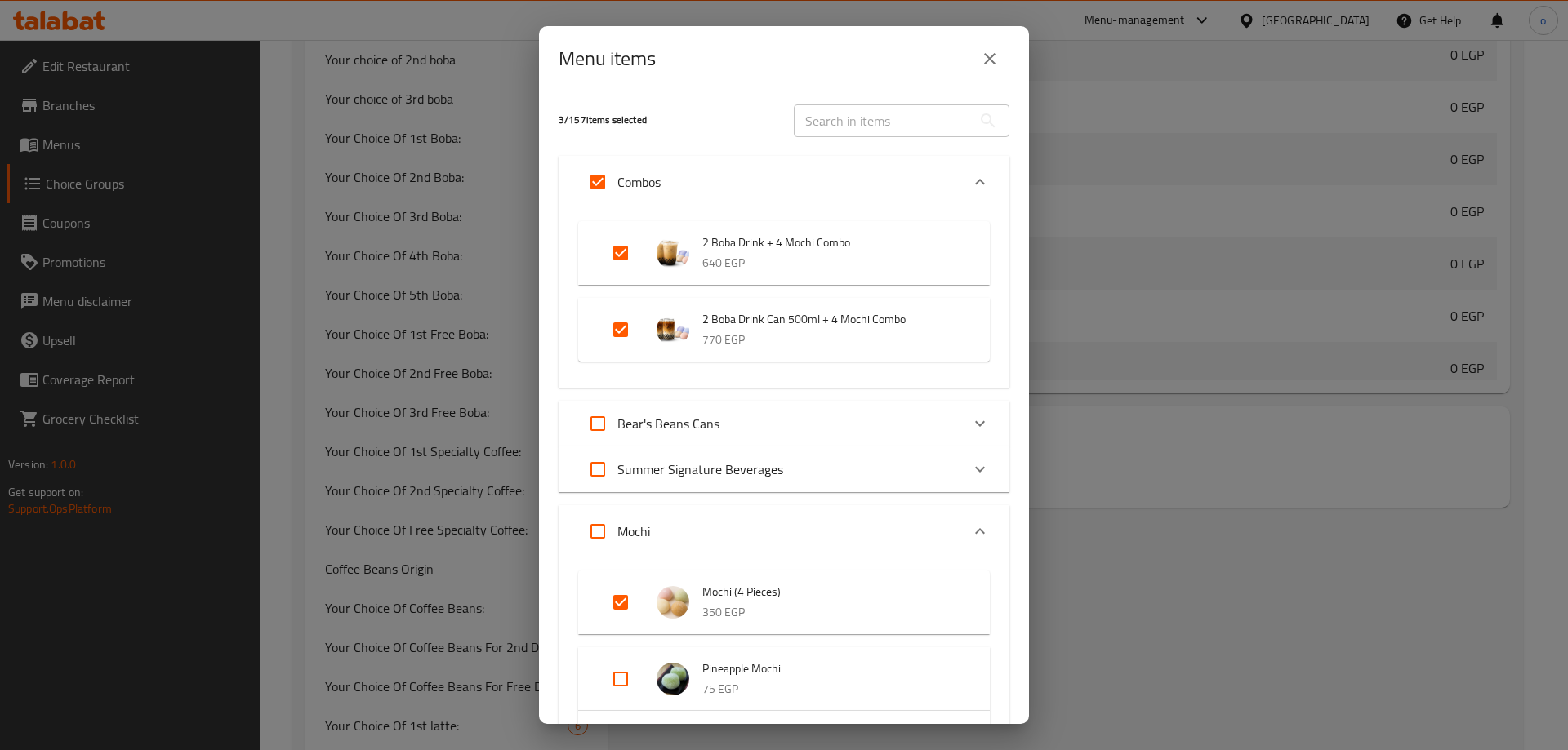
drag, startPoint x: 773, startPoint y: 244, endPoint x: 845, endPoint y: 251, distance: 72.3
click at [845, 251] on span "2 Boba Drink + 4 Mochi Combo" at bounding box center [830, 243] width 255 height 21
click at [827, 252] on span "2 Boba Drink + 4 Mochi Combo" at bounding box center [830, 243] width 255 height 21
click at [982, 58] on icon "close" at bounding box center [990, 59] width 20 height 20
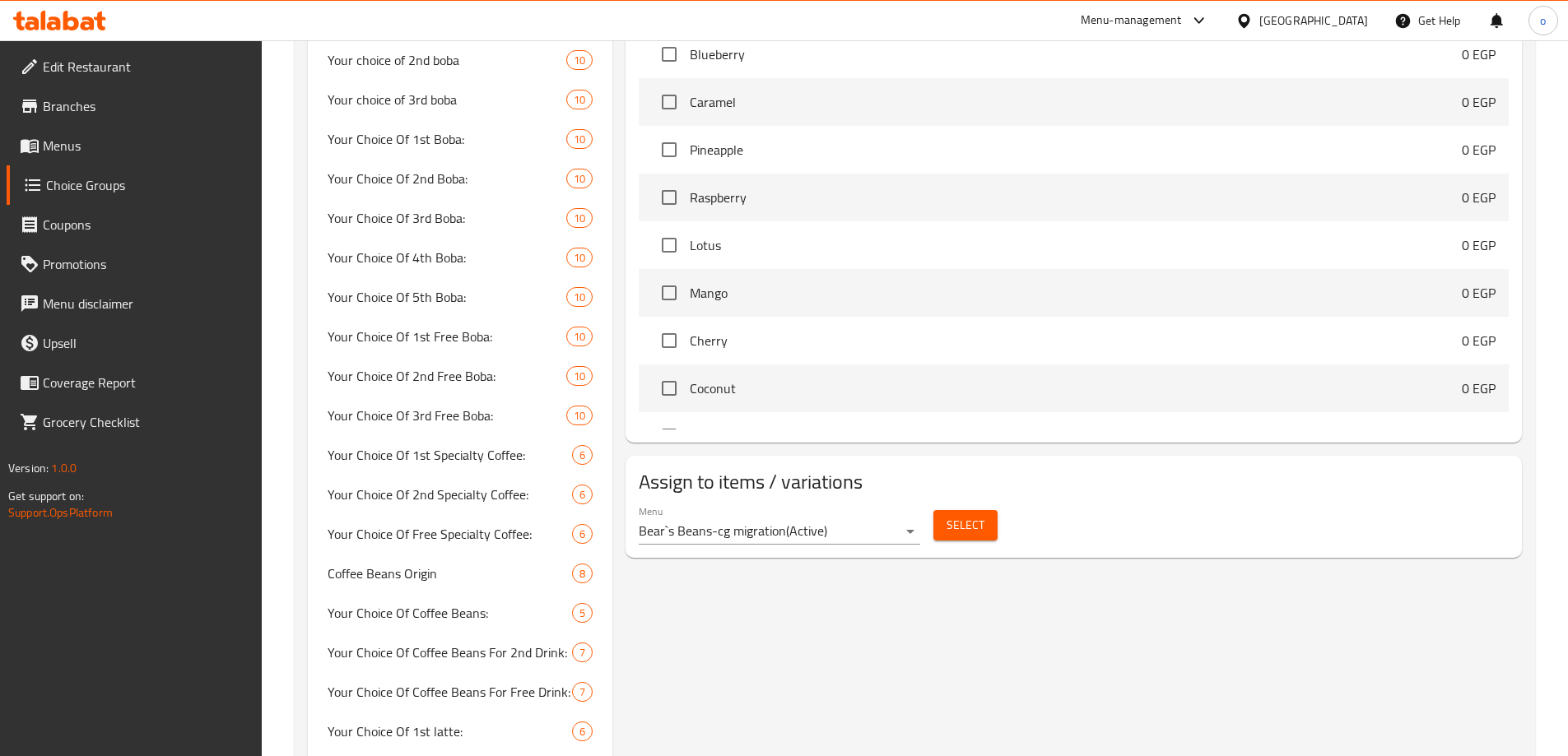
click at [983, 515] on span "Select" at bounding box center [965, 525] width 38 height 21
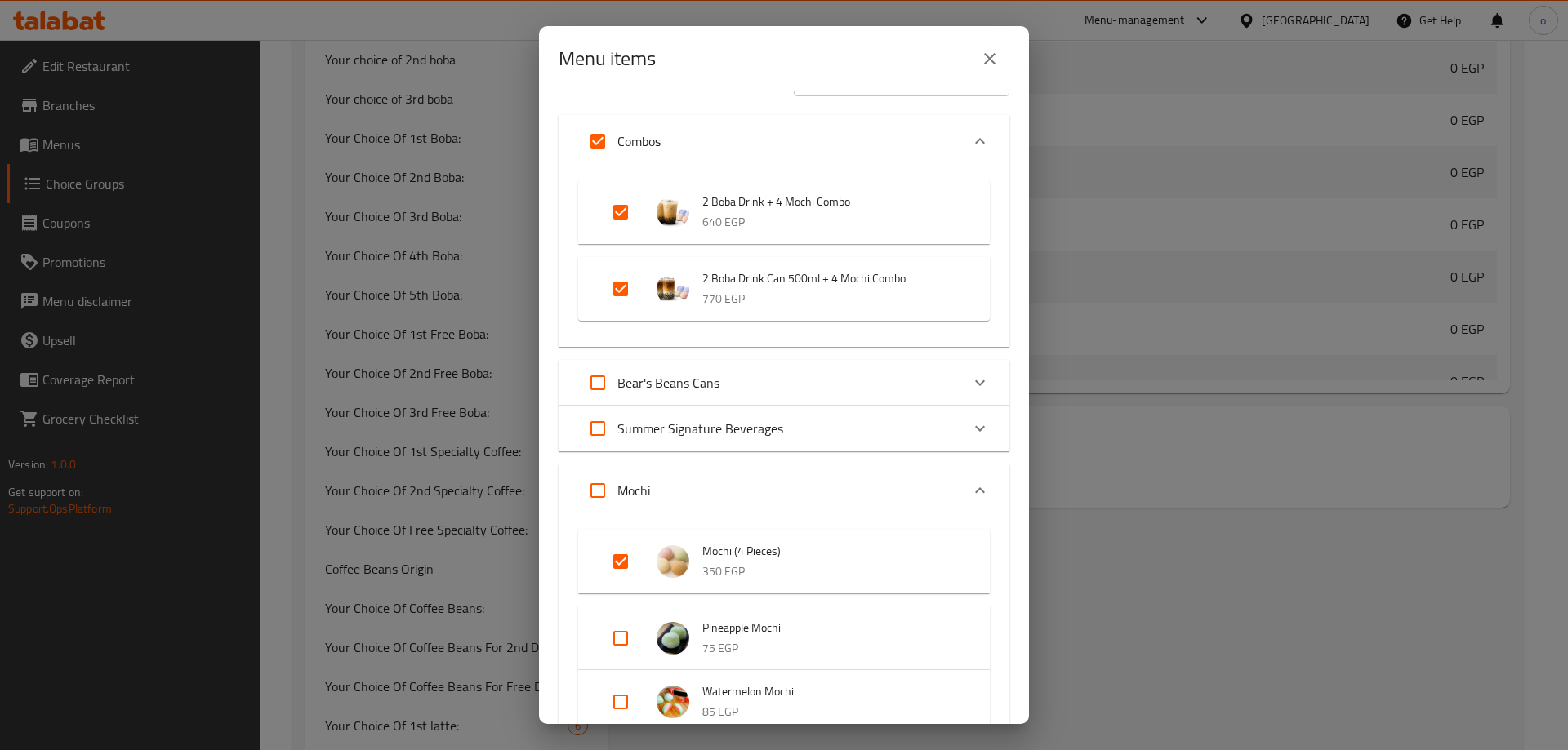
scroll to position [0, 0]
